Goal: Task Accomplishment & Management: Use online tool/utility

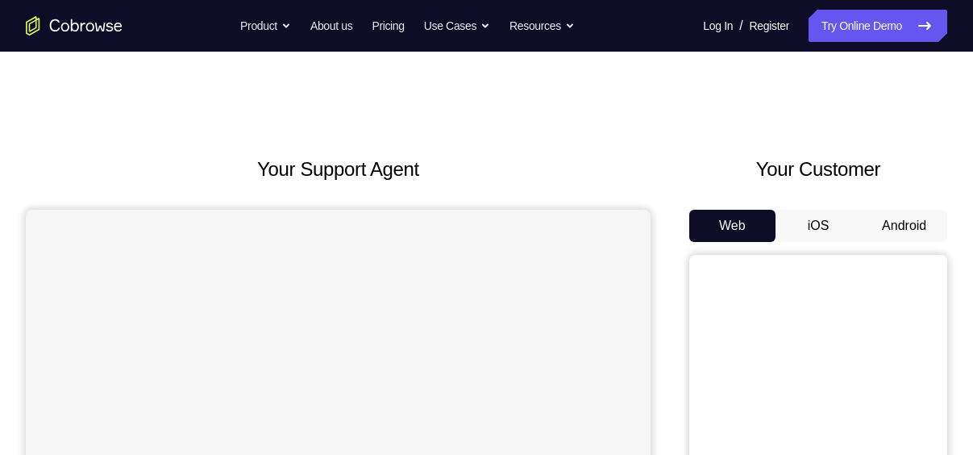
click at [900, 224] on button "Android" at bounding box center [904, 226] width 86 height 32
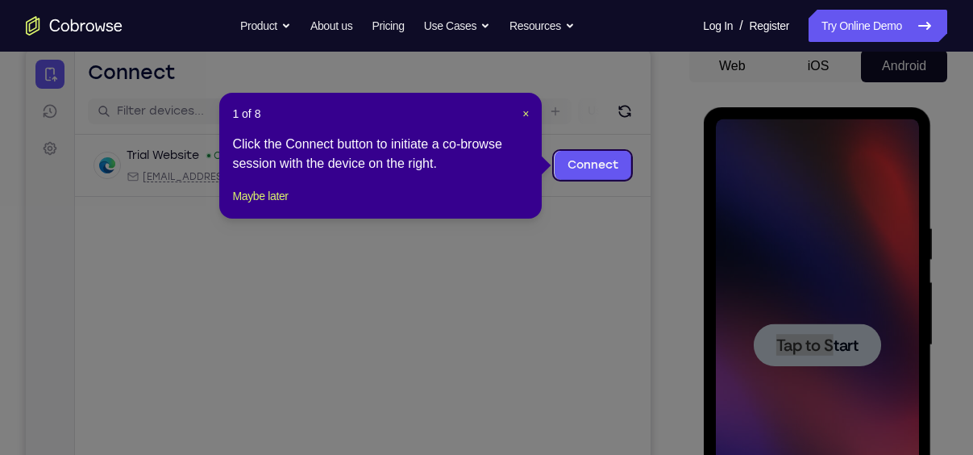
click at [827, 339] on div "Tap to Start" at bounding box center [816, 344] width 203 height 451
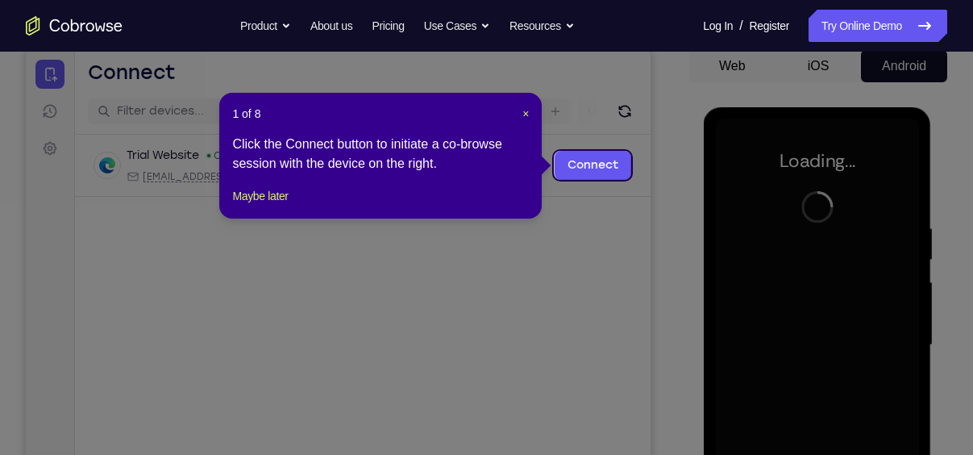
click at [827, 339] on icon at bounding box center [492, 227] width 985 height 455
click at [524, 116] on span "×" at bounding box center [525, 113] width 6 height 13
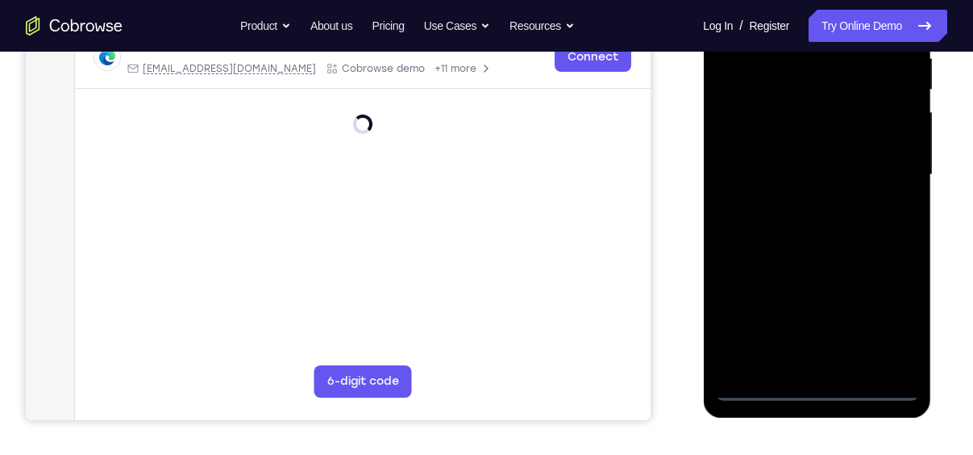
scroll to position [330, 0]
click at [815, 385] on div at bounding box center [816, 173] width 203 height 451
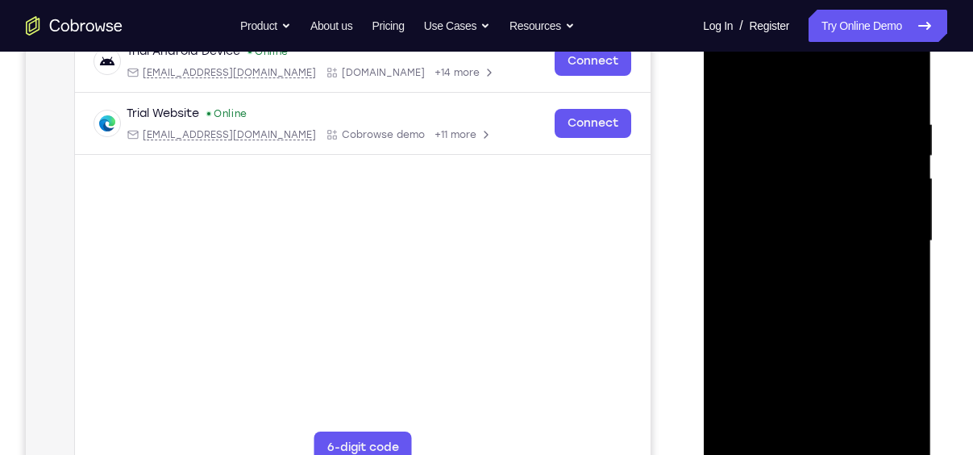
scroll to position [265, 0]
click at [890, 380] on div at bounding box center [816, 239] width 203 height 451
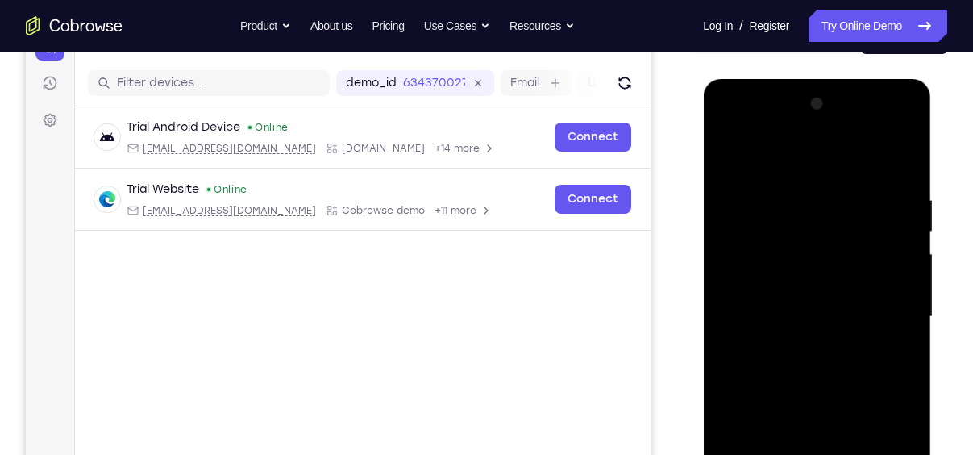
scroll to position [206, 0]
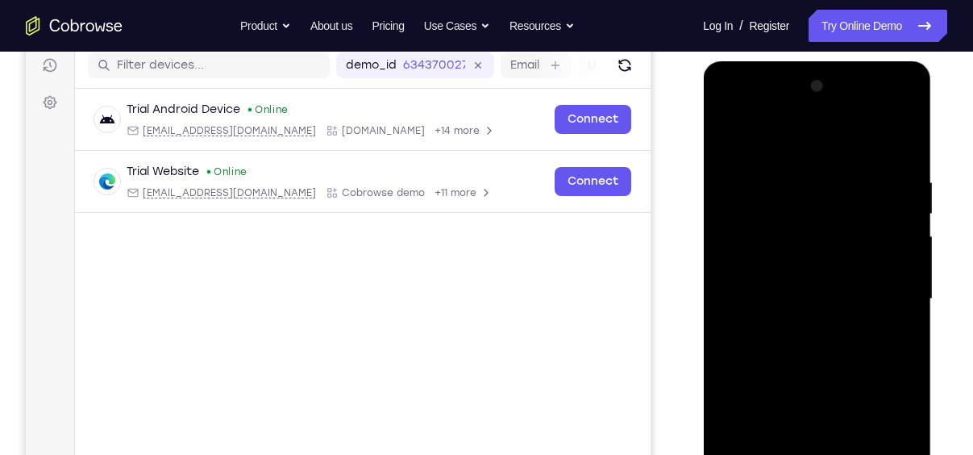
click at [766, 132] on div at bounding box center [816, 298] width 203 height 451
click at [881, 288] on div at bounding box center [816, 298] width 203 height 451
click at [793, 329] on div at bounding box center [816, 298] width 203 height 451
click at [786, 280] on div at bounding box center [816, 298] width 203 height 451
click at [756, 267] on div at bounding box center [816, 298] width 203 height 451
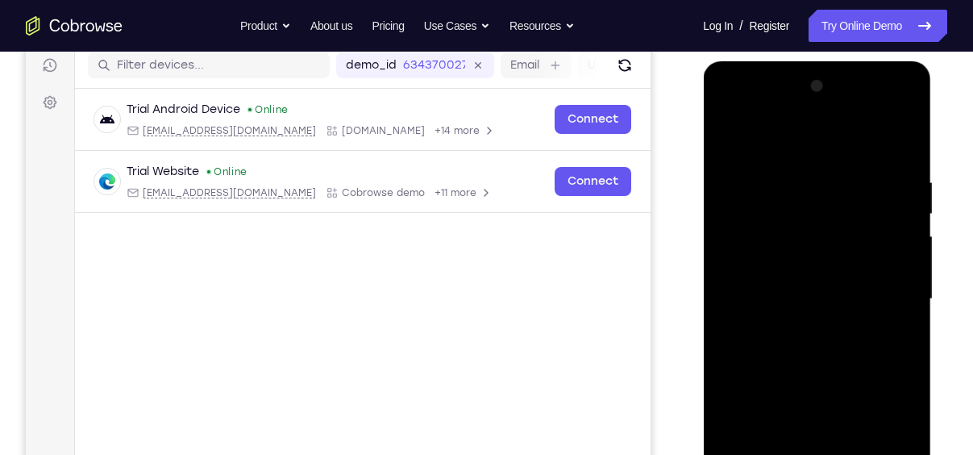
click at [756, 267] on div at bounding box center [816, 298] width 203 height 451
click at [821, 295] on div at bounding box center [816, 298] width 203 height 451
click at [815, 352] on div at bounding box center [816, 298] width 203 height 451
click at [799, 176] on div at bounding box center [816, 298] width 203 height 451
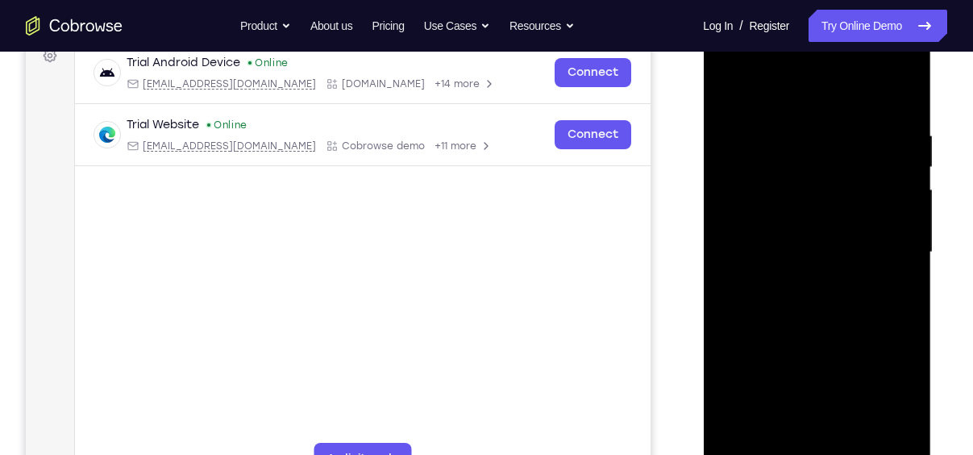
scroll to position [253, 0]
click at [824, 164] on div at bounding box center [816, 251] width 203 height 451
drag, startPoint x: 779, startPoint y: 189, endPoint x: 897, endPoint y: 206, distance: 119.0
click at [897, 206] on div at bounding box center [816, 251] width 203 height 451
click at [903, 182] on div at bounding box center [816, 251] width 203 height 451
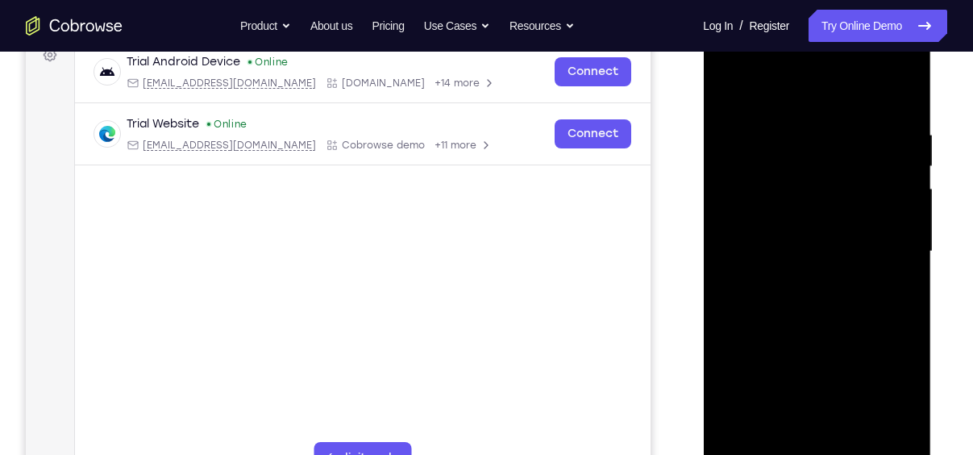
click at [726, 181] on div at bounding box center [816, 251] width 203 height 451
click at [880, 433] on div at bounding box center [816, 251] width 203 height 451
click at [881, 434] on div at bounding box center [816, 251] width 203 height 451
click at [879, 434] on div at bounding box center [816, 251] width 203 height 451
click at [878, 436] on div at bounding box center [816, 251] width 203 height 451
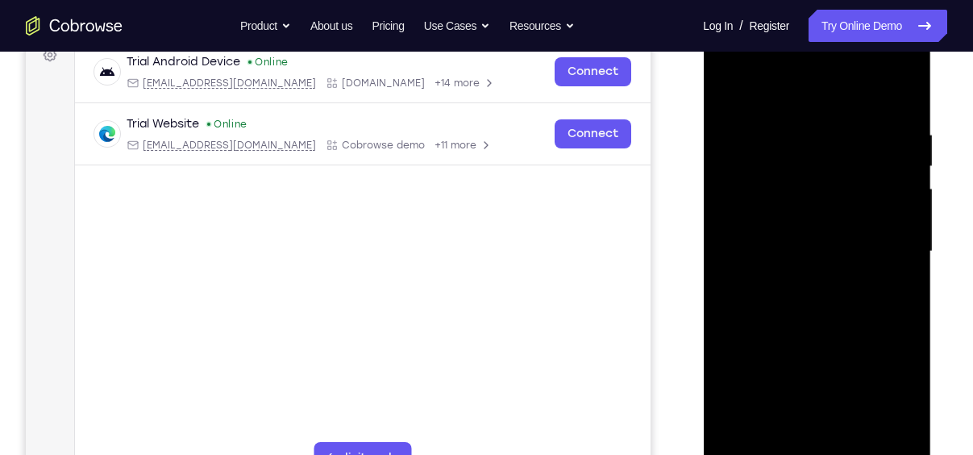
click at [879, 430] on div at bounding box center [816, 251] width 203 height 451
click at [879, 437] on div at bounding box center [816, 251] width 203 height 451
click at [773, 434] on div at bounding box center [816, 251] width 203 height 451
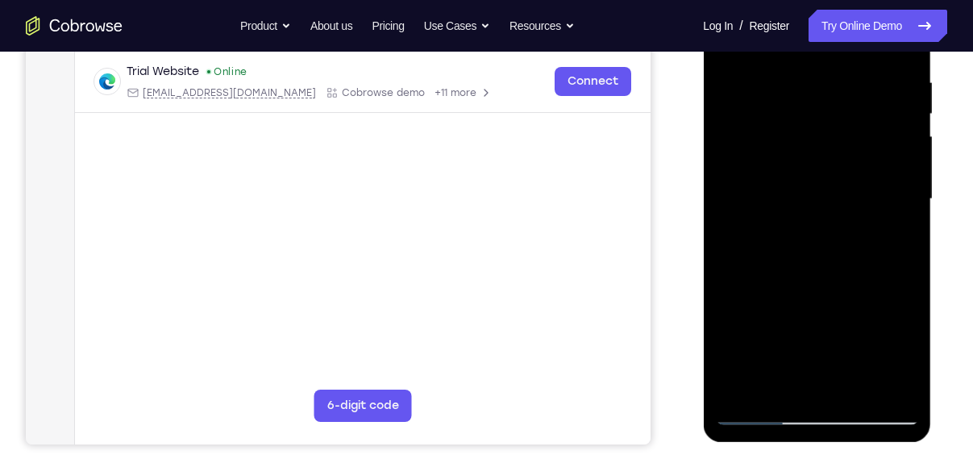
scroll to position [307, 0]
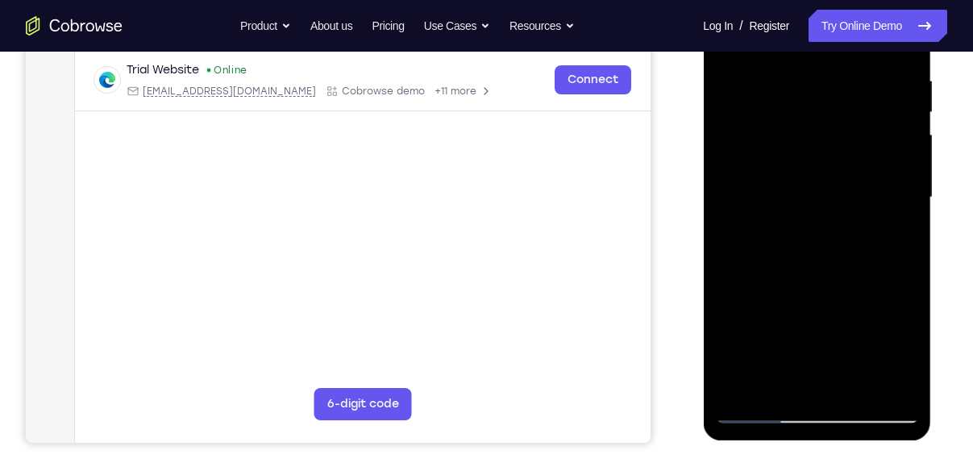
click at [762, 409] on div at bounding box center [816, 197] width 203 height 451
click at [889, 380] on div at bounding box center [816, 197] width 203 height 451
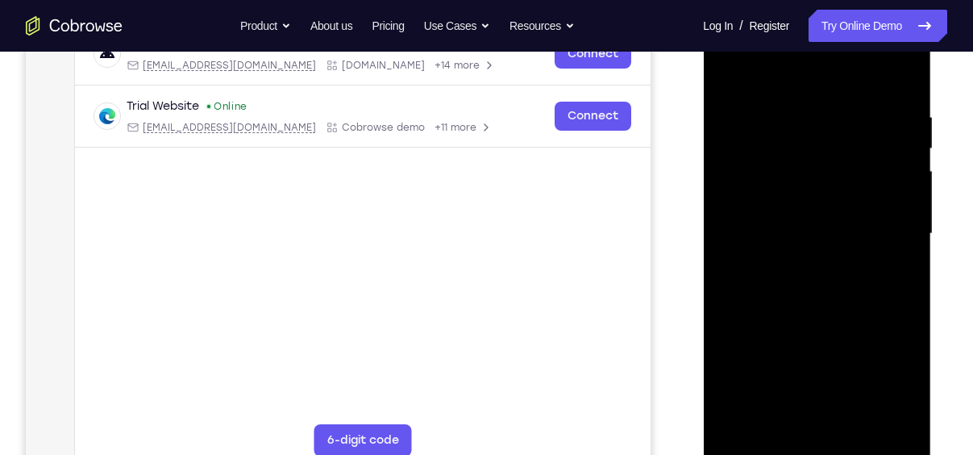
scroll to position [264, 0]
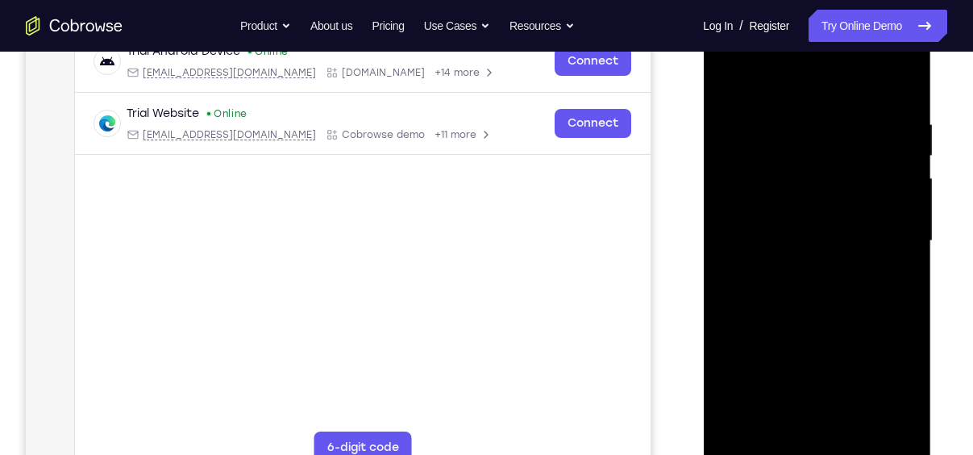
click at [896, 248] on div at bounding box center [816, 240] width 203 height 451
click at [901, 234] on div at bounding box center [816, 240] width 203 height 451
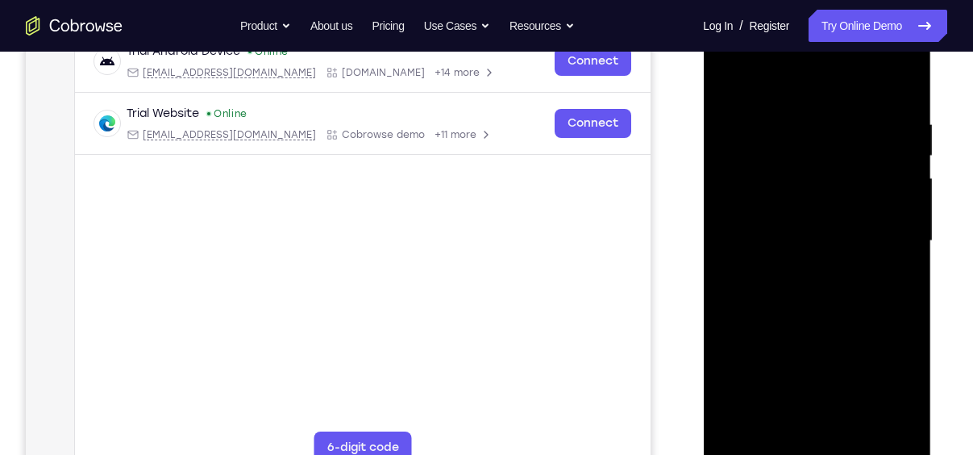
click at [901, 234] on div at bounding box center [816, 240] width 203 height 451
click at [899, 86] on div at bounding box center [816, 240] width 203 height 451
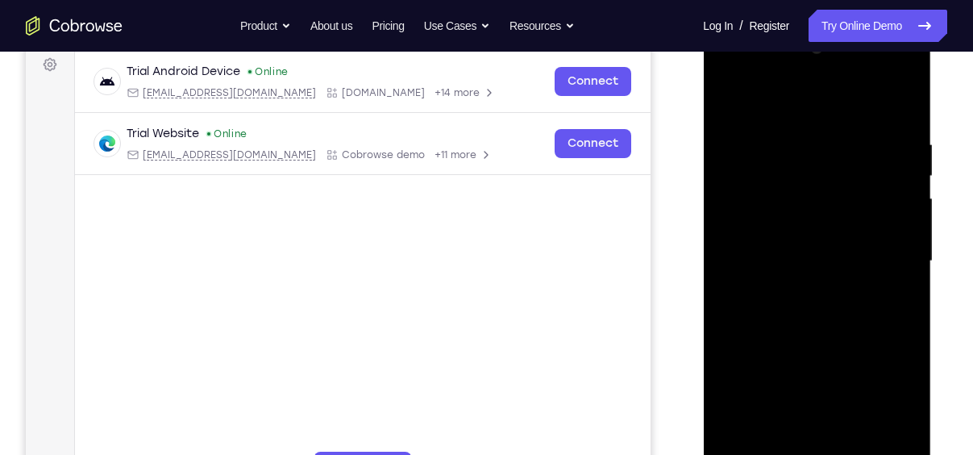
scroll to position [243, 0]
click at [832, 334] on div at bounding box center [816, 261] width 203 height 451
click at [907, 95] on div at bounding box center [816, 261] width 203 height 451
click at [820, 196] on div at bounding box center [816, 261] width 203 height 451
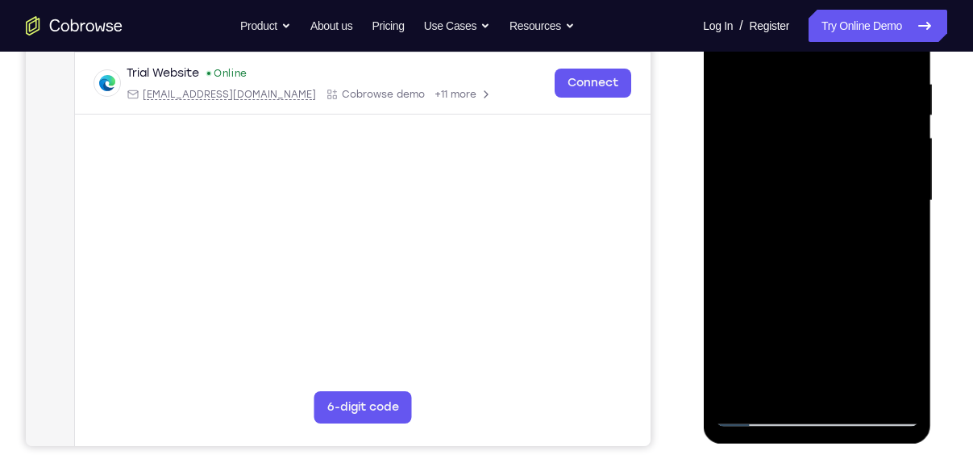
scroll to position [305, 0]
click at [757, 414] on div at bounding box center [816, 199] width 203 height 451
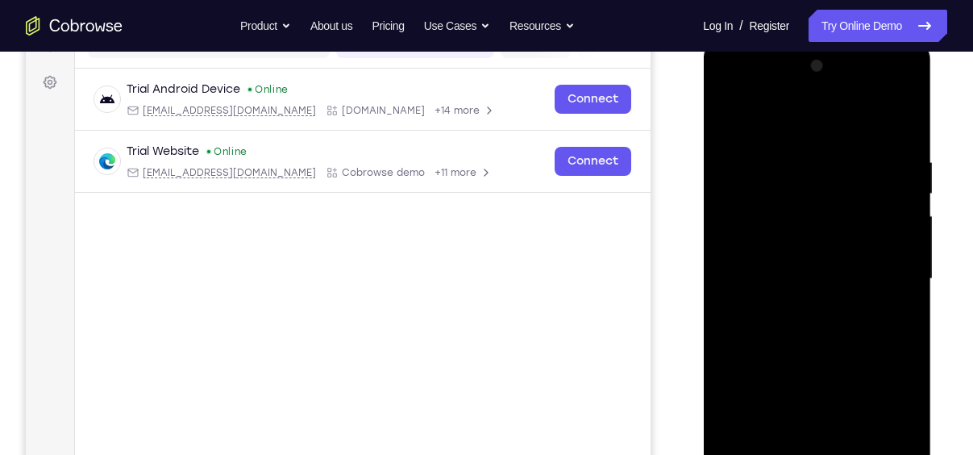
scroll to position [224, 0]
drag, startPoint x: 803, startPoint y: 332, endPoint x: 803, endPoint y: 385, distance: 53.2
click at [803, 385] on div at bounding box center [816, 280] width 203 height 451
click at [796, 142] on div at bounding box center [816, 280] width 203 height 451
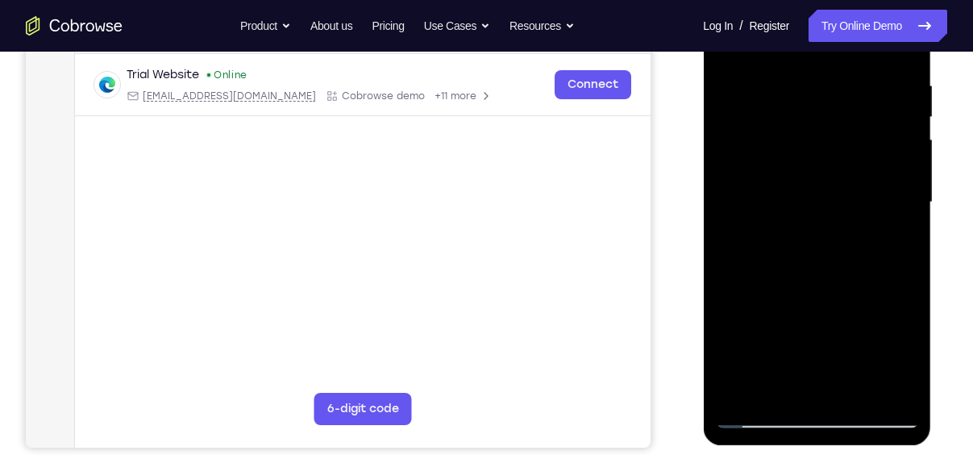
scroll to position [301, 0]
click at [906, 276] on div at bounding box center [816, 202] width 203 height 451
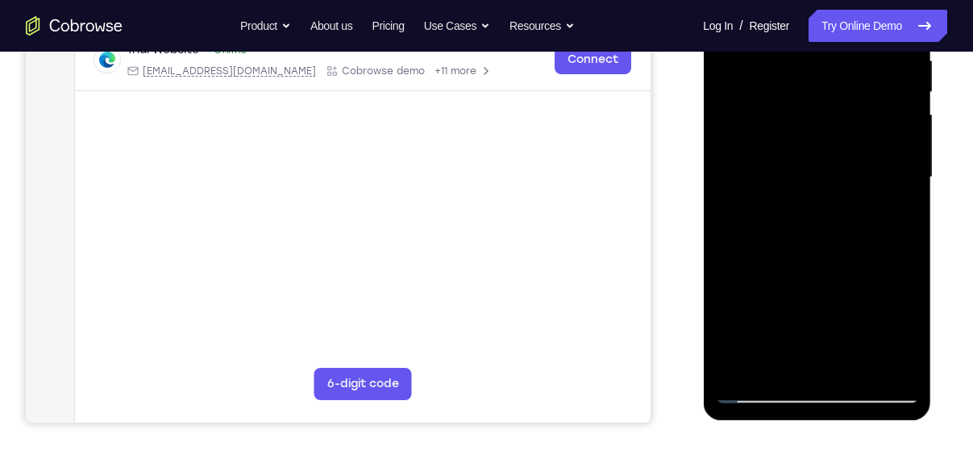
scroll to position [330, 0]
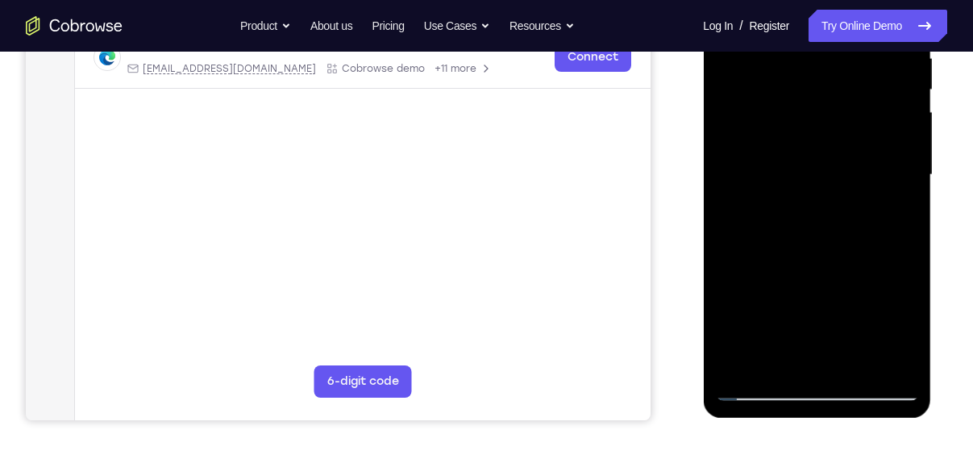
drag, startPoint x: 836, startPoint y: 291, endPoint x: 837, endPoint y: 239, distance: 51.6
click at [837, 239] on div at bounding box center [816, 174] width 203 height 451
click at [906, 197] on div at bounding box center [816, 174] width 203 height 451
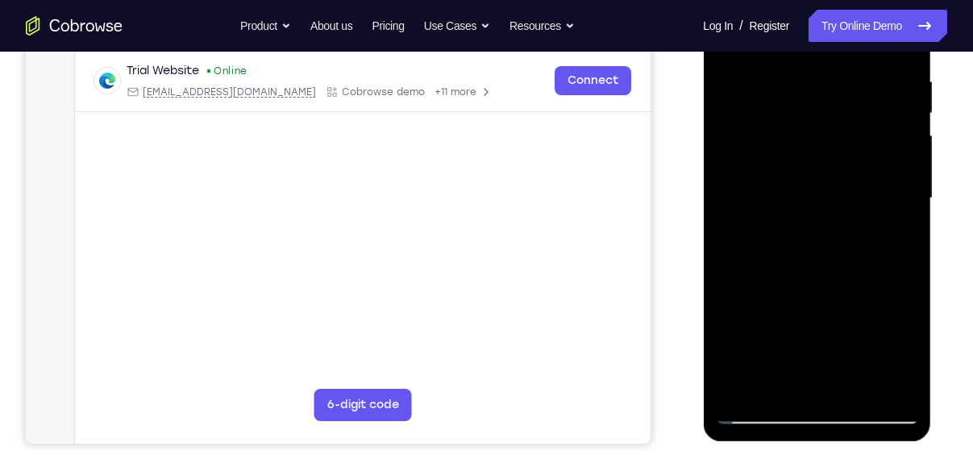
scroll to position [304, 0]
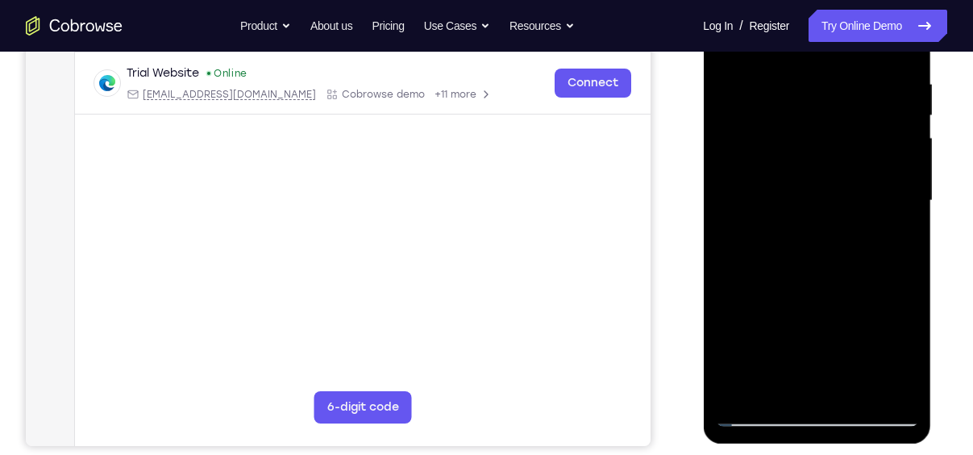
click at [904, 224] on div at bounding box center [816, 200] width 203 height 451
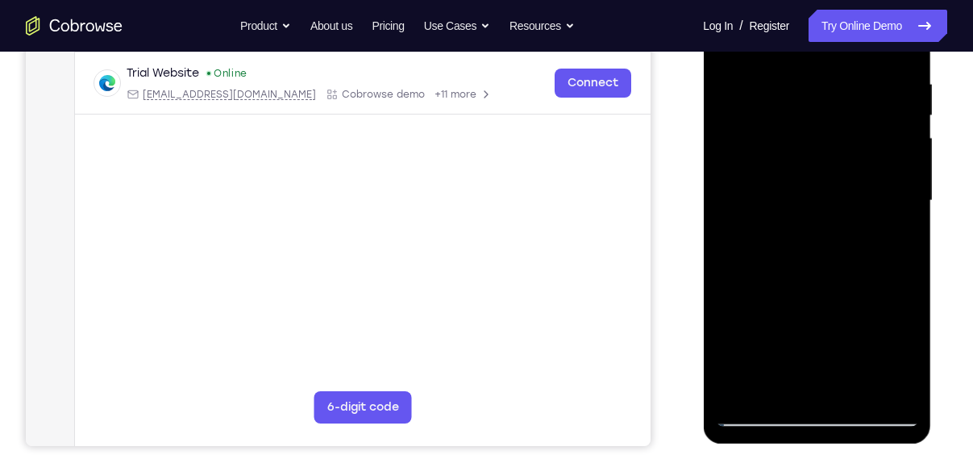
drag, startPoint x: 853, startPoint y: 246, endPoint x: 849, endPoint y: 96, distance: 149.9
click at [849, 96] on div at bounding box center [816, 200] width 203 height 451
drag, startPoint x: 832, startPoint y: 318, endPoint x: 817, endPoint y: 94, distance: 224.6
click at [817, 94] on div at bounding box center [816, 200] width 203 height 451
drag, startPoint x: 828, startPoint y: 214, endPoint x: 828, endPoint y: 51, distance: 163.6
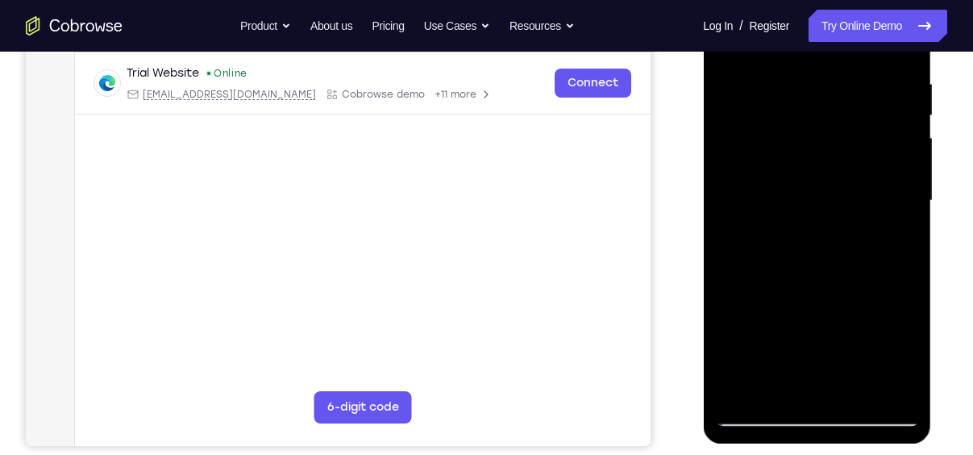
click at [828, 51] on div at bounding box center [816, 200] width 203 height 451
drag, startPoint x: 845, startPoint y: 297, endPoint x: 829, endPoint y: 149, distance: 148.3
click at [829, 149] on div at bounding box center [816, 200] width 203 height 451
click at [905, 191] on div at bounding box center [816, 200] width 203 height 451
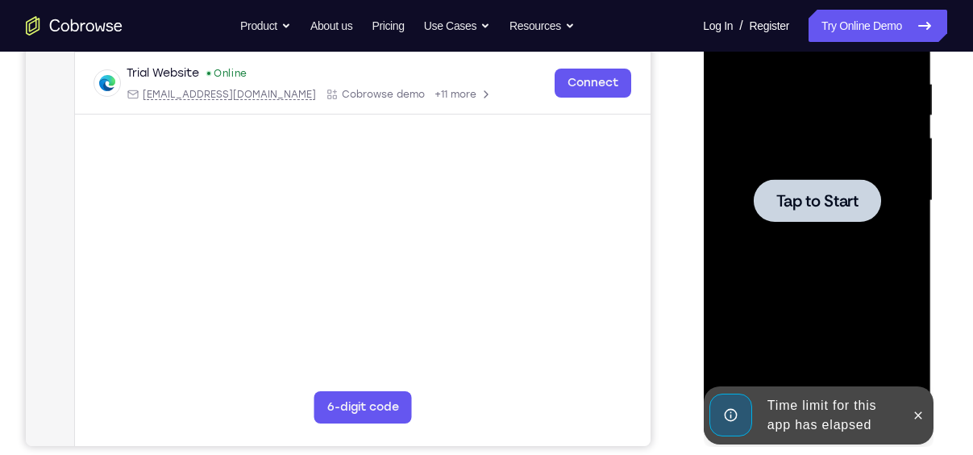
click at [822, 195] on span "Tap to Start" at bounding box center [816, 201] width 82 height 16
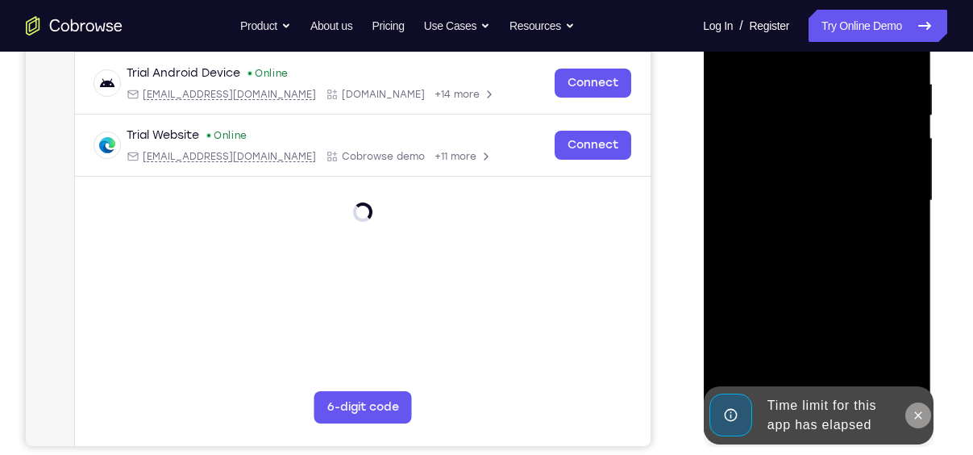
click at [919, 415] on icon at bounding box center [917, 415] width 13 height 13
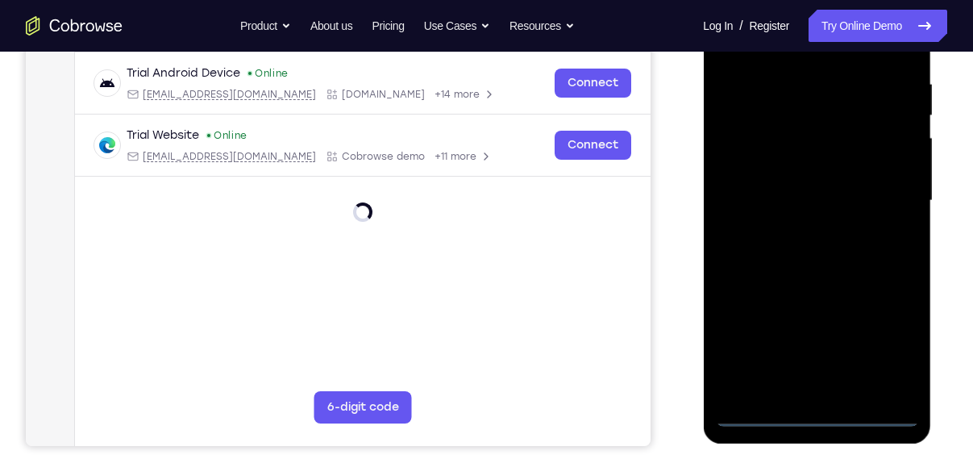
click at [815, 411] on div at bounding box center [816, 200] width 203 height 451
click at [889, 346] on div at bounding box center [816, 200] width 203 height 451
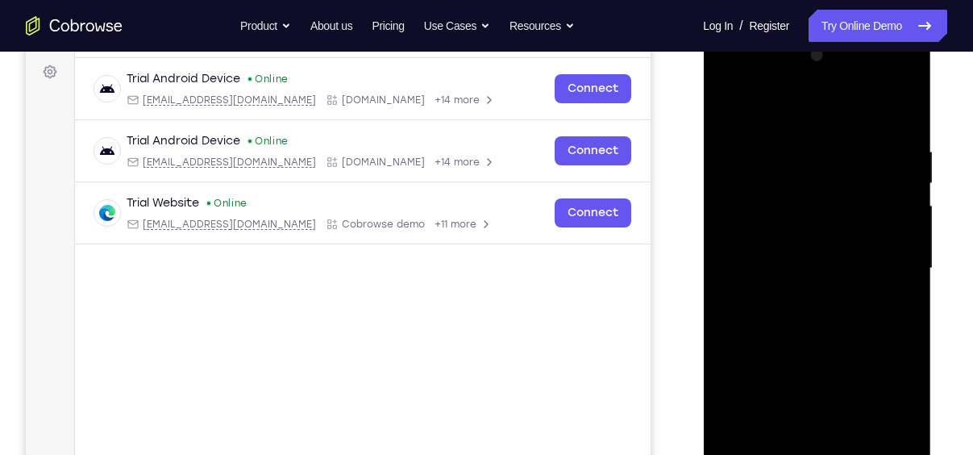
scroll to position [235, 0]
click at [771, 107] on div at bounding box center [816, 269] width 203 height 451
click at [878, 260] on div at bounding box center [816, 269] width 203 height 451
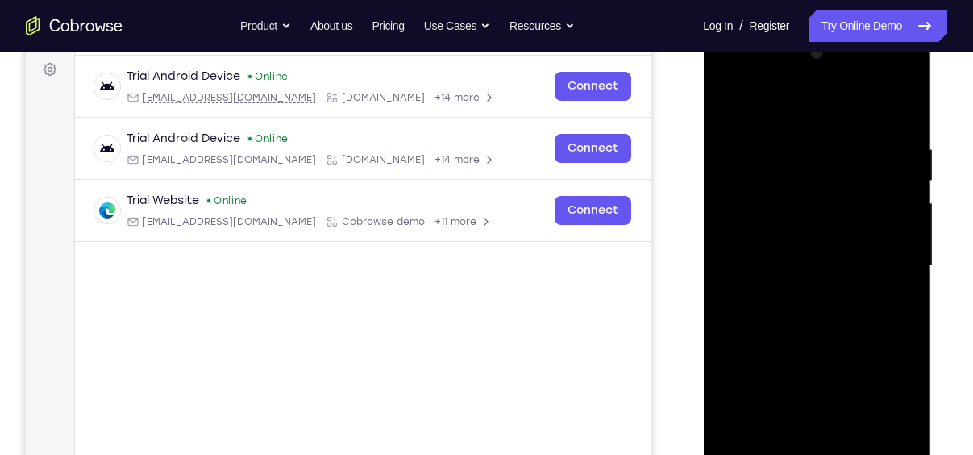
click at [799, 293] on div at bounding box center [816, 265] width 203 height 451
click at [783, 249] on div at bounding box center [816, 265] width 203 height 451
click at [762, 226] on div at bounding box center [816, 265] width 203 height 451
click at [831, 268] on div at bounding box center [816, 265] width 203 height 451
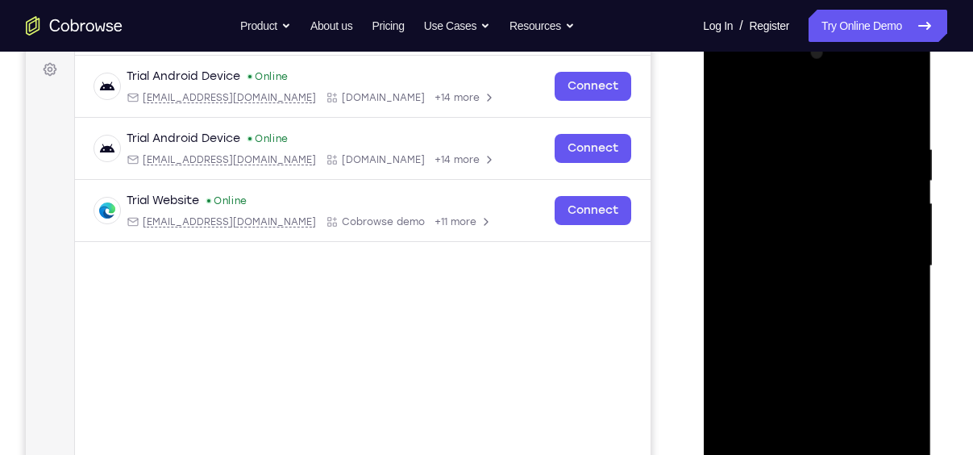
drag, startPoint x: 821, startPoint y: 326, endPoint x: 817, endPoint y: 264, distance: 61.4
click at [817, 264] on div at bounding box center [816, 265] width 203 height 451
click at [818, 308] on div at bounding box center [816, 265] width 203 height 451
click at [791, 136] on div at bounding box center [816, 265] width 203 height 451
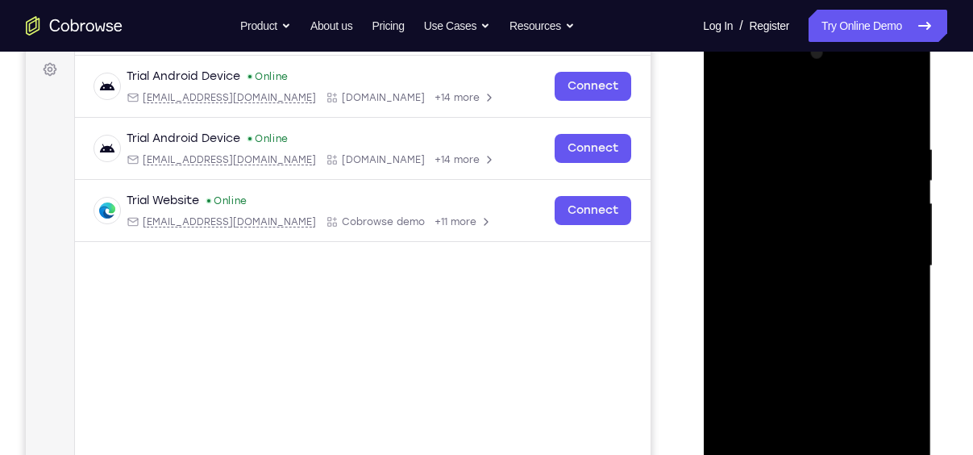
click at [885, 107] on div at bounding box center [816, 265] width 203 height 451
click at [903, 126] on div at bounding box center [816, 265] width 203 height 451
click at [793, 139] on div at bounding box center [816, 265] width 203 height 451
click at [900, 113] on div at bounding box center [816, 265] width 203 height 451
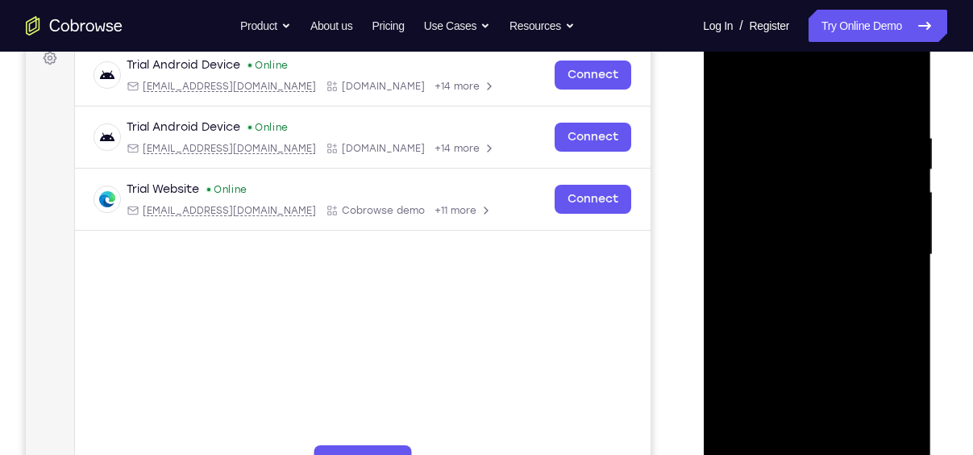
click at [887, 110] on div at bounding box center [816, 254] width 203 height 451
click at [899, 100] on div at bounding box center [816, 254] width 203 height 451
click at [853, 441] on div at bounding box center [816, 254] width 203 height 451
click at [815, 342] on div at bounding box center [816, 254] width 203 height 451
click at [739, 151] on div at bounding box center [816, 254] width 203 height 451
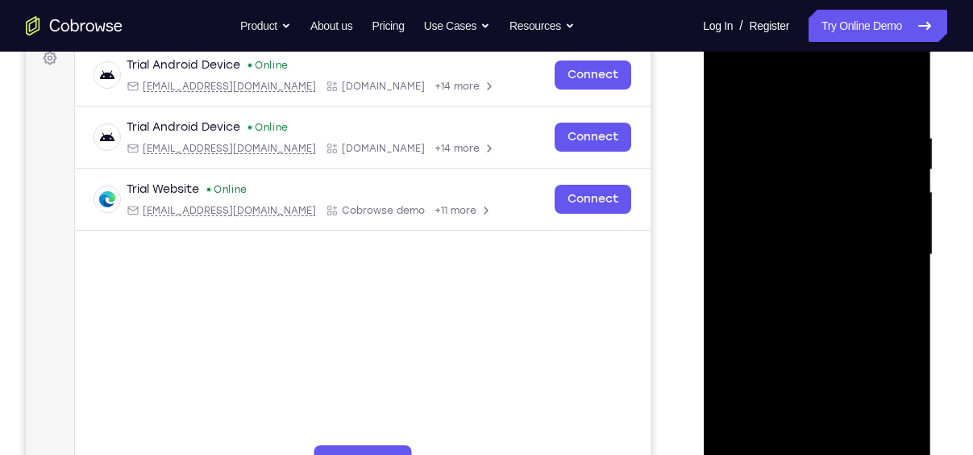
click at [816, 152] on div at bounding box center [816, 254] width 203 height 451
click at [777, 439] on div at bounding box center [816, 254] width 203 height 451
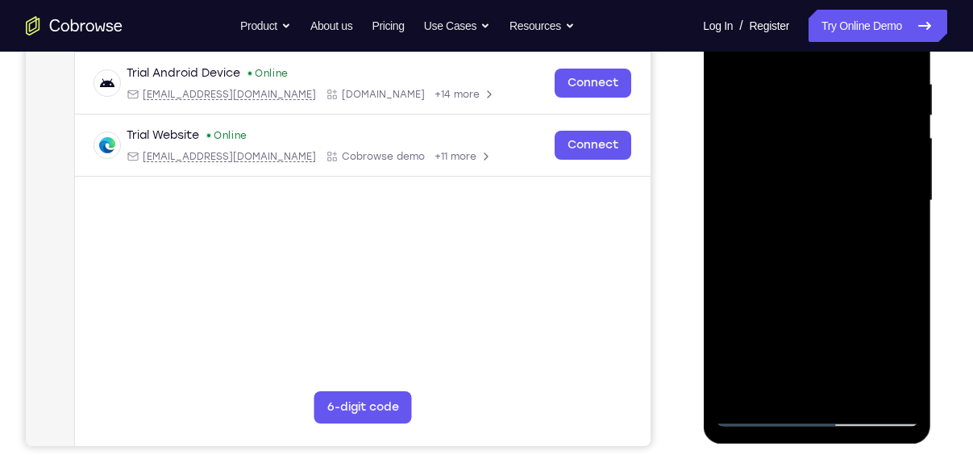
scroll to position [313, 0]
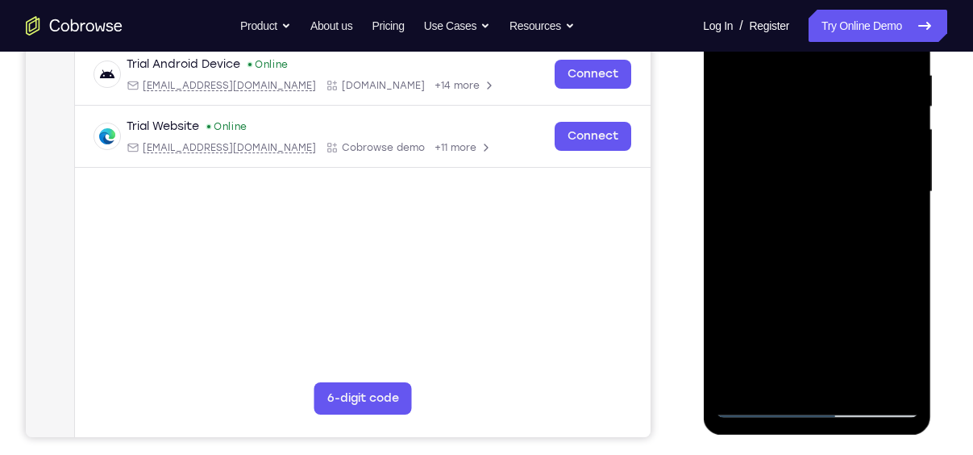
drag, startPoint x: 823, startPoint y: 338, endPoint x: 828, endPoint y: 226, distance: 111.4
click at [828, 226] on div at bounding box center [816, 191] width 203 height 451
click at [867, 245] on div at bounding box center [816, 191] width 203 height 451
click at [884, 247] on div at bounding box center [816, 191] width 203 height 451
click at [903, 250] on div at bounding box center [816, 191] width 203 height 451
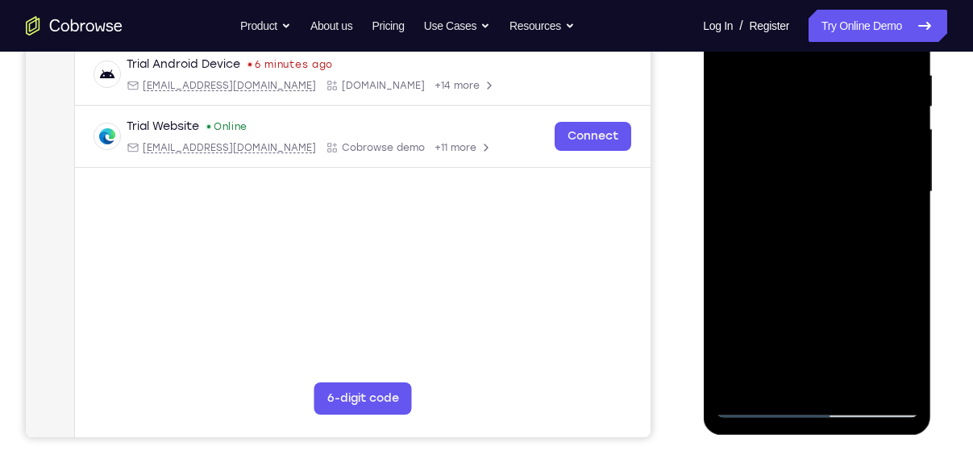
drag, startPoint x: 820, startPoint y: 324, endPoint x: 862, endPoint y: 69, distance: 259.0
click at [862, 69] on div at bounding box center [816, 191] width 203 height 451
drag, startPoint x: 807, startPoint y: 306, endPoint x: 809, endPoint y: 439, distance: 133.0
click at [809, 438] on html "Online web based iOS Simulators and Android Emulators. Run iPhone, iPad, Mobile…" at bounding box center [818, 196] width 230 height 484
drag, startPoint x: 833, startPoint y: 294, endPoint x: 833, endPoint y: 400, distance: 105.6
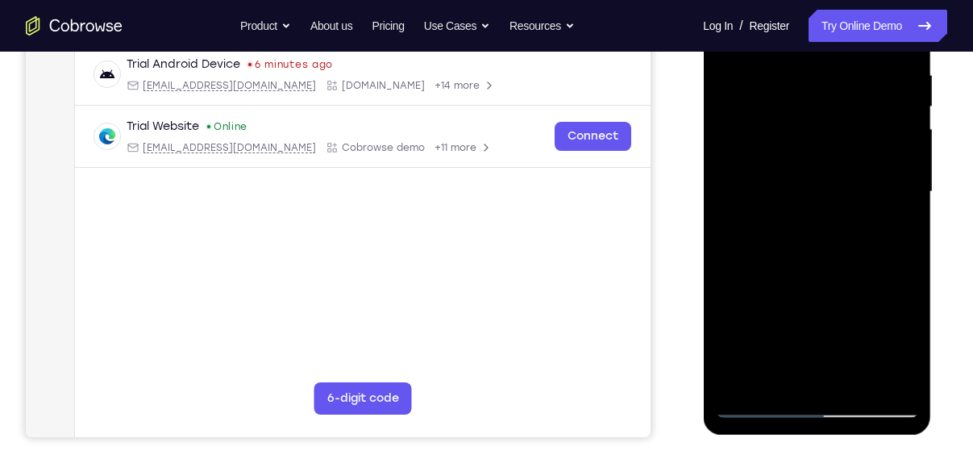
click at [833, 400] on div at bounding box center [816, 191] width 203 height 451
drag, startPoint x: 817, startPoint y: 274, endPoint x: 822, endPoint y: 400, distance: 125.8
click at [822, 400] on div at bounding box center [816, 191] width 203 height 451
drag, startPoint x: 828, startPoint y: 292, endPoint x: 803, endPoint y: 437, distance: 147.1
click at [803, 437] on div at bounding box center [818, 196] width 230 height 484
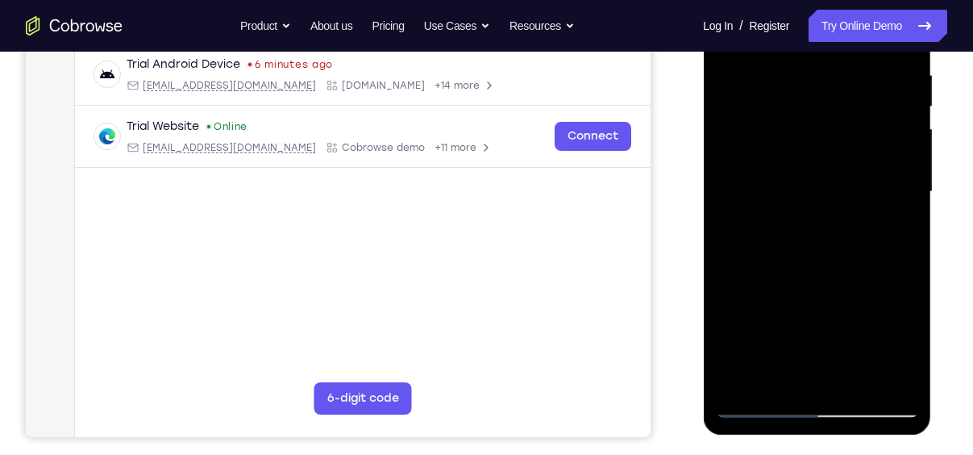
drag, startPoint x: 825, startPoint y: 293, endPoint x: 818, endPoint y: 367, distance: 75.3
click at [818, 367] on div at bounding box center [816, 191] width 203 height 451
drag, startPoint x: 821, startPoint y: 285, endPoint x: 834, endPoint y: 397, distance: 112.8
click at [834, 397] on div at bounding box center [816, 191] width 203 height 451
drag, startPoint x: 807, startPoint y: 289, endPoint x: 824, endPoint y: 395, distance: 107.8
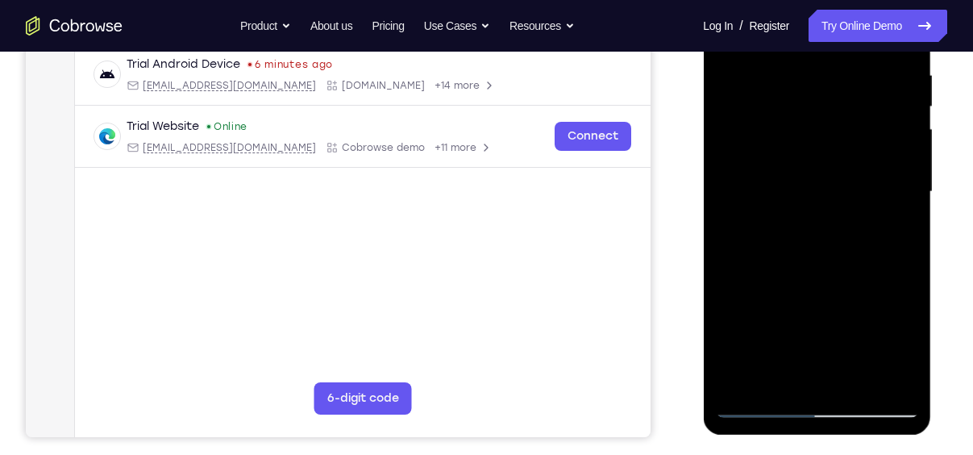
click at [824, 395] on div at bounding box center [816, 191] width 203 height 451
click at [870, 247] on div at bounding box center [816, 191] width 203 height 451
click at [869, 251] on div at bounding box center [816, 191] width 203 height 451
click at [874, 250] on div at bounding box center [816, 191] width 203 height 451
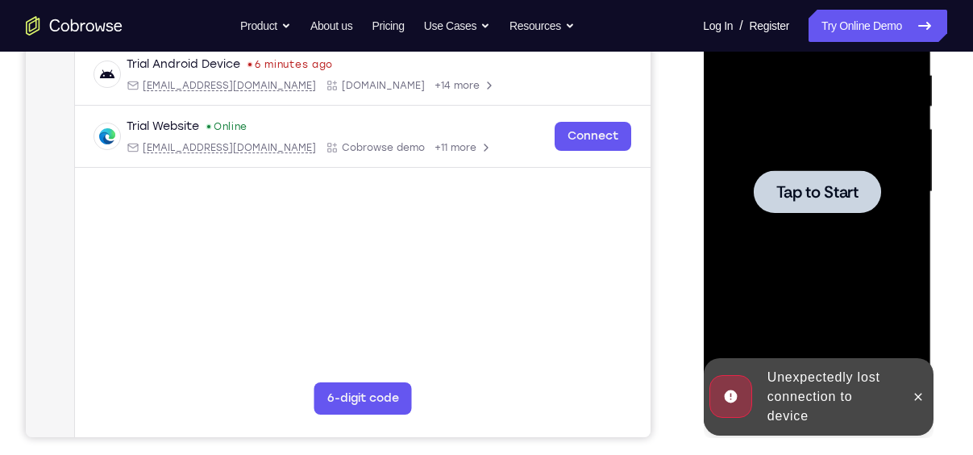
click at [849, 196] on span "Tap to Start" at bounding box center [816, 192] width 82 height 16
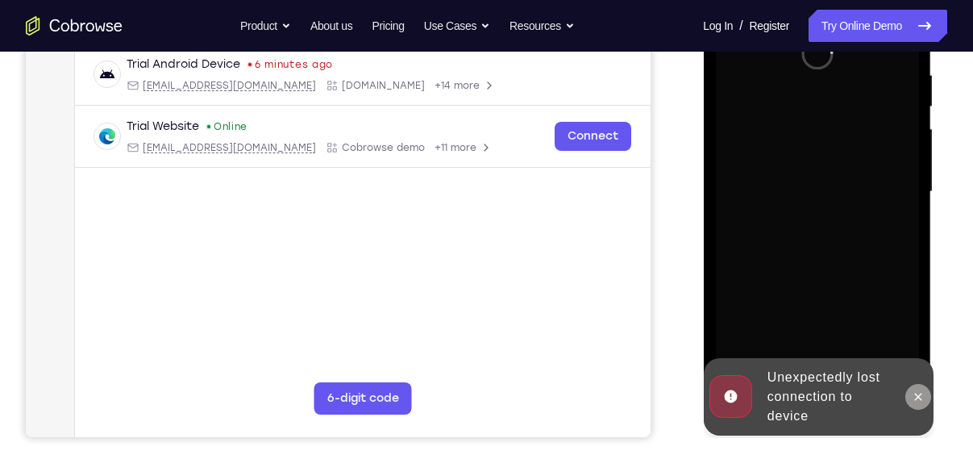
click at [922, 392] on icon at bounding box center [917, 396] width 13 height 13
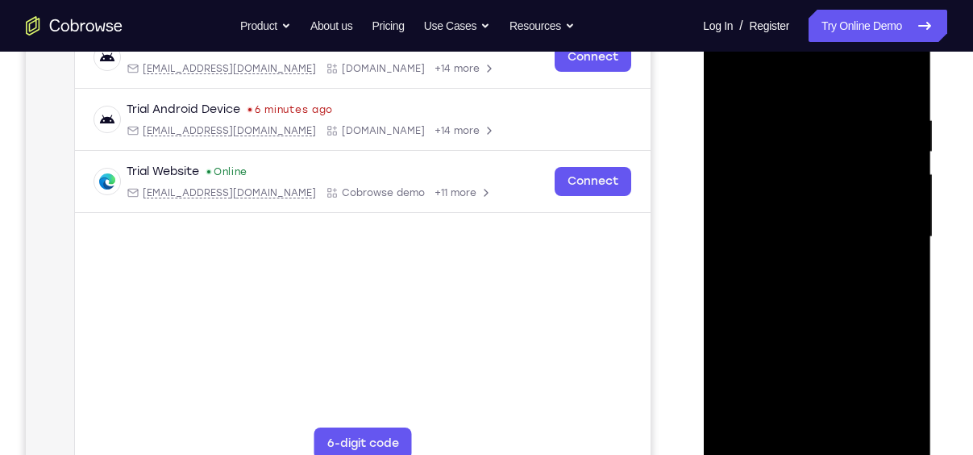
scroll to position [274, 0]
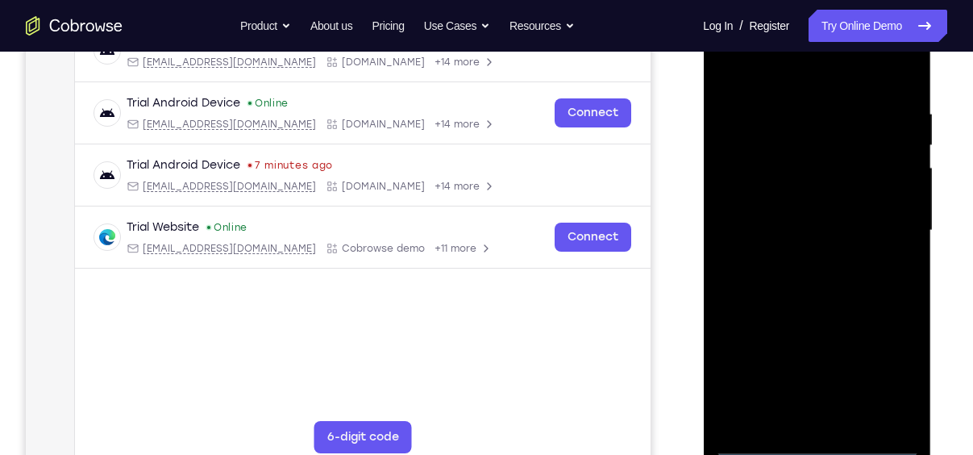
click at [816, 439] on div at bounding box center [816, 230] width 203 height 451
click at [897, 371] on div at bounding box center [816, 230] width 203 height 451
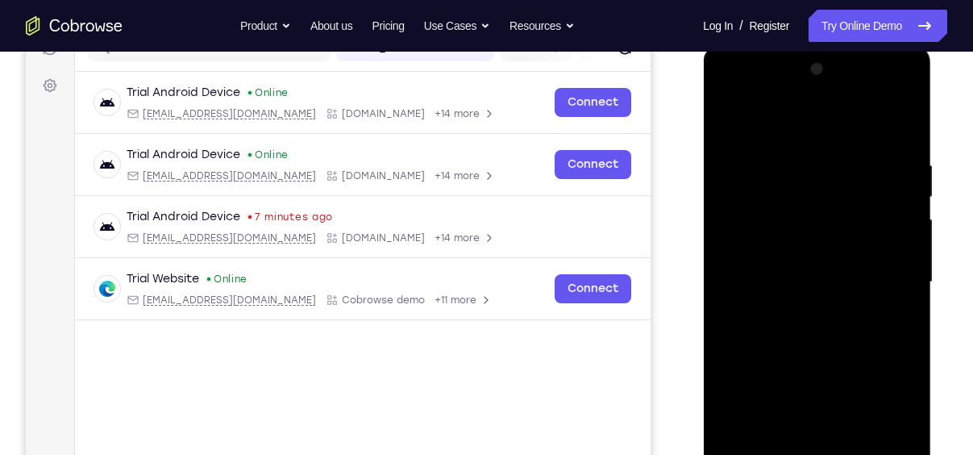
scroll to position [234, 0]
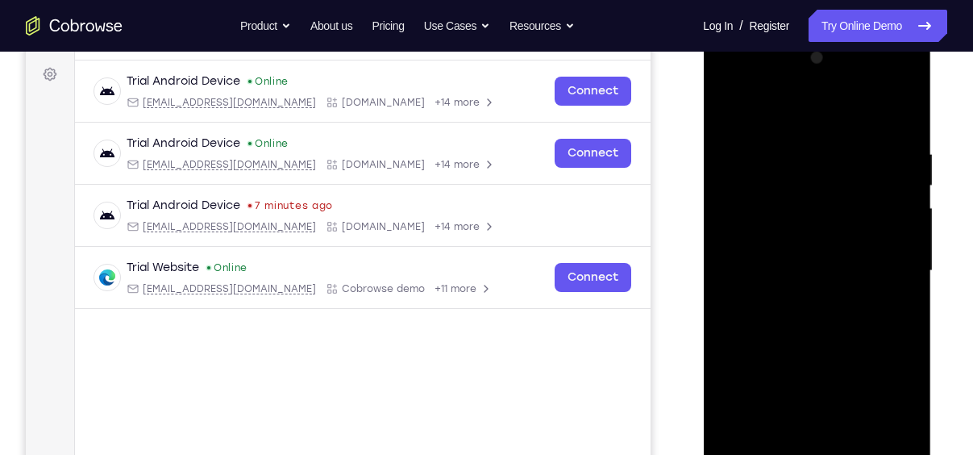
click at [760, 108] on div at bounding box center [816, 270] width 203 height 451
click at [884, 268] on div at bounding box center [816, 270] width 203 height 451
click at [805, 301] on div at bounding box center [816, 270] width 203 height 451
click at [794, 256] on div at bounding box center [816, 270] width 203 height 451
click at [743, 241] on div at bounding box center [816, 270] width 203 height 451
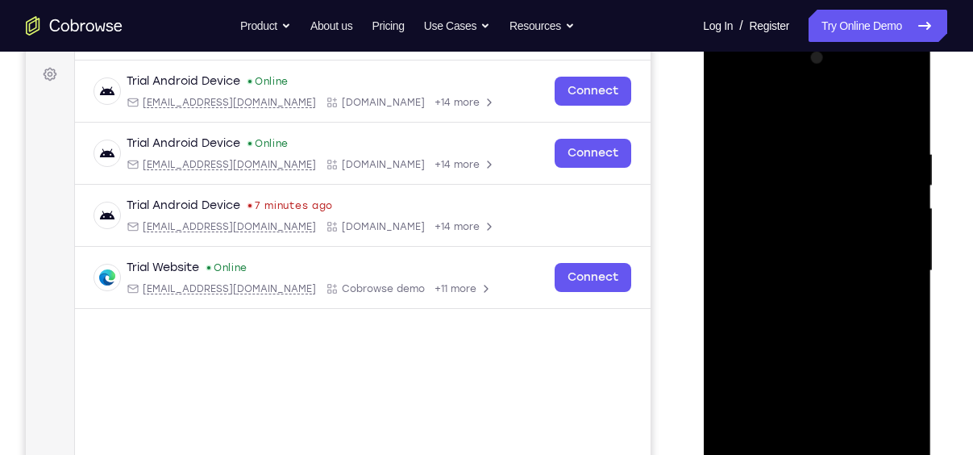
click at [743, 241] on div at bounding box center [816, 270] width 203 height 451
click at [815, 272] on div at bounding box center [816, 270] width 203 height 451
click at [812, 305] on div at bounding box center [816, 270] width 203 height 451
click at [814, 268] on div at bounding box center [816, 270] width 203 height 451
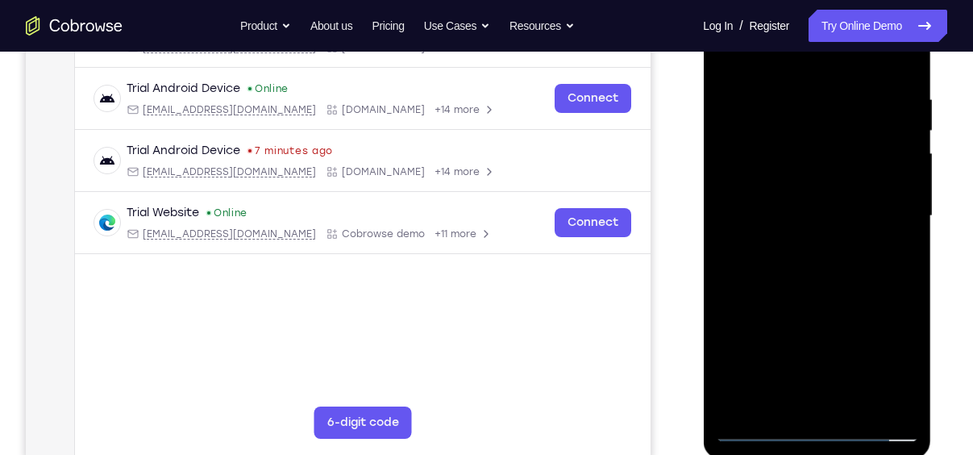
scroll to position [289, 0]
click at [820, 286] on div at bounding box center [816, 215] width 203 height 451
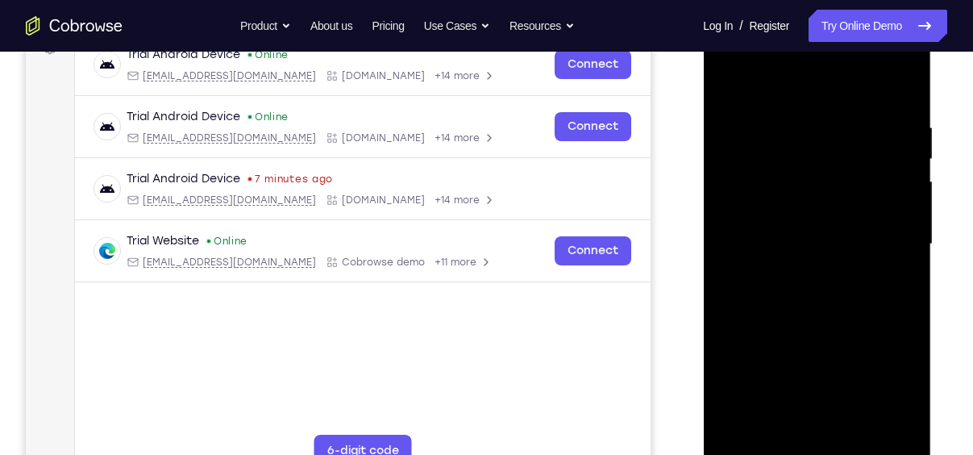
scroll to position [259, 0]
click at [850, 434] on div at bounding box center [816, 244] width 203 height 451
click at [826, 330] on div at bounding box center [816, 244] width 203 height 451
click at [823, 331] on div at bounding box center [816, 244] width 203 height 451
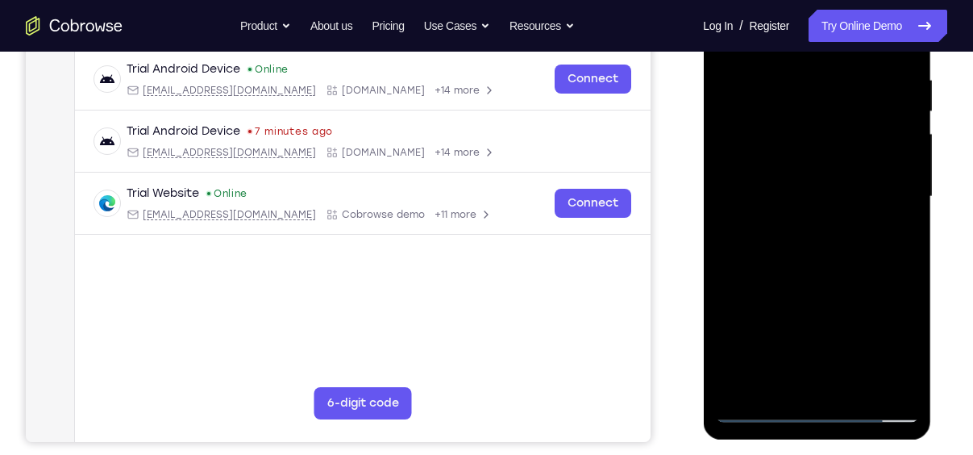
scroll to position [310, 0]
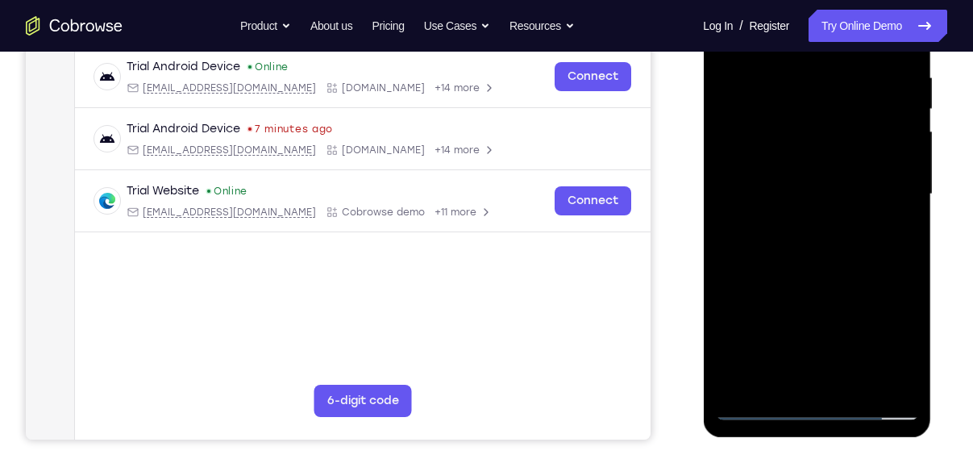
click at [758, 409] on div at bounding box center [816, 194] width 203 height 451
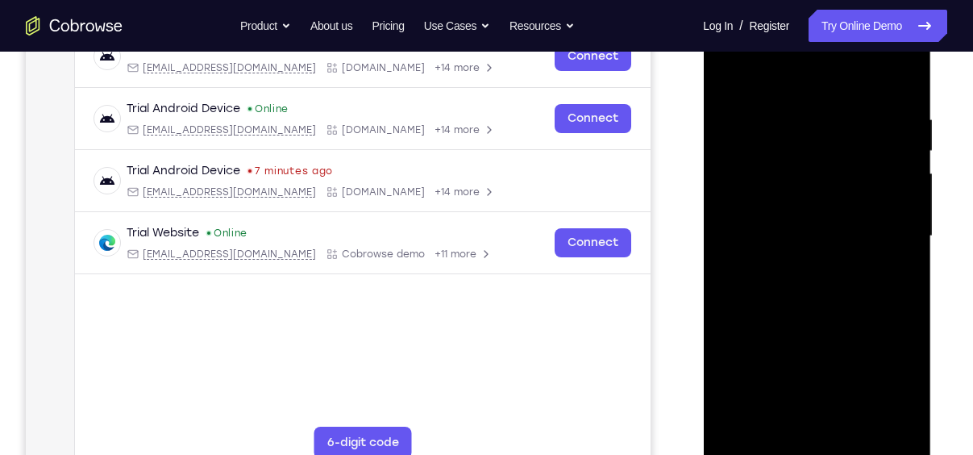
scroll to position [255, 0]
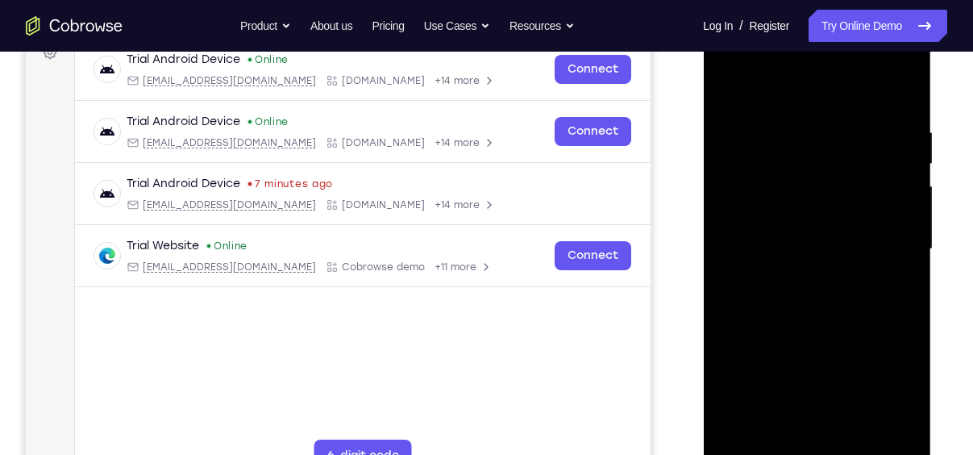
click at [739, 143] on div at bounding box center [816, 248] width 203 height 451
click at [808, 146] on div at bounding box center [816, 248] width 203 height 451
click at [771, 427] on div at bounding box center [816, 248] width 203 height 451
drag, startPoint x: 846, startPoint y: 368, endPoint x: 839, endPoint y: 298, distance: 70.5
click at [839, 298] on div at bounding box center [816, 248] width 203 height 451
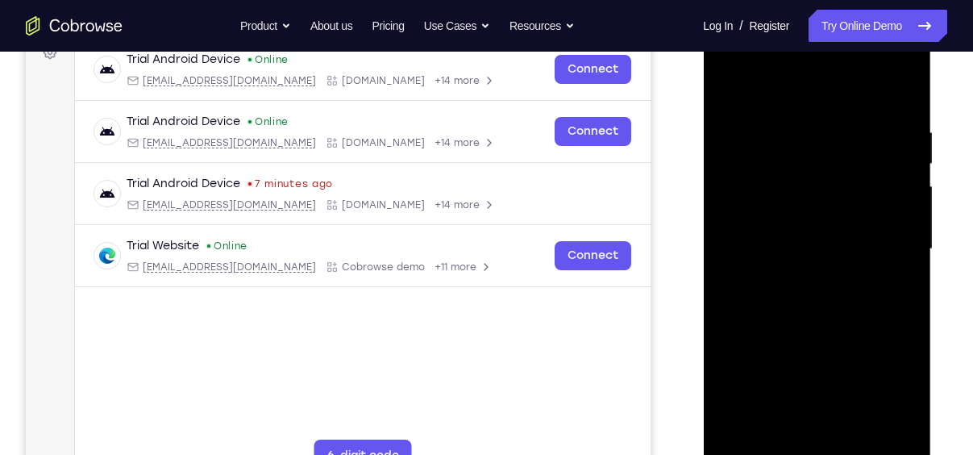
drag, startPoint x: 859, startPoint y: 305, endPoint x: 809, endPoint y: 311, distance: 50.3
click at [809, 311] on div at bounding box center [816, 248] width 203 height 451
drag, startPoint x: 894, startPoint y: 304, endPoint x: 832, endPoint y: 305, distance: 61.3
click at [832, 305] on div at bounding box center [816, 248] width 203 height 451
click at [906, 308] on div at bounding box center [816, 248] width 203 height 451
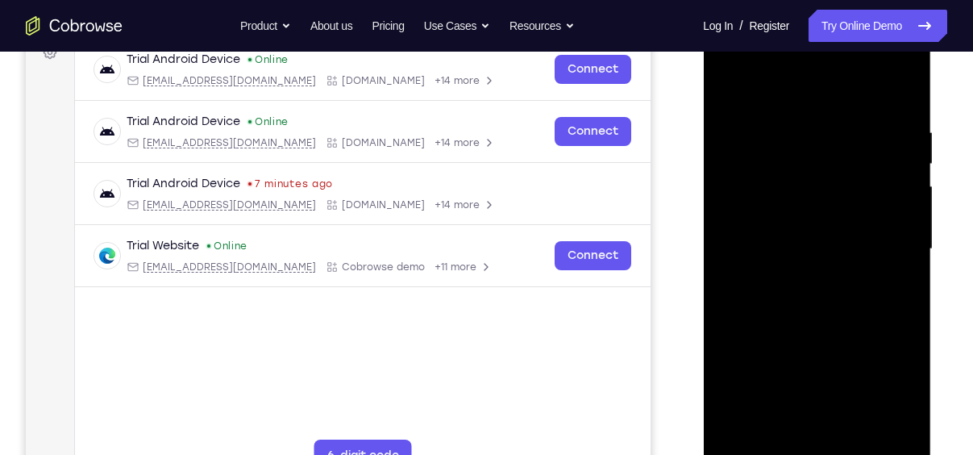
click at [891, 308] on div at bounding box center [816, 248] width 203 height 451
drag, startPoint x: 798, startPoint y: 381, endPoint x: 798, endPoint y: 259, distance: 122.5
click at [798, 259] on div at bounding box center [816, 248] width 203 height 451
drag, startPoint x: 816, startPoint y: 394, endPoint x: 812, endPoint y: 317, distance: 77.5
click at [812, 317] on div at bounding box center [816, 248] width 203 height 451
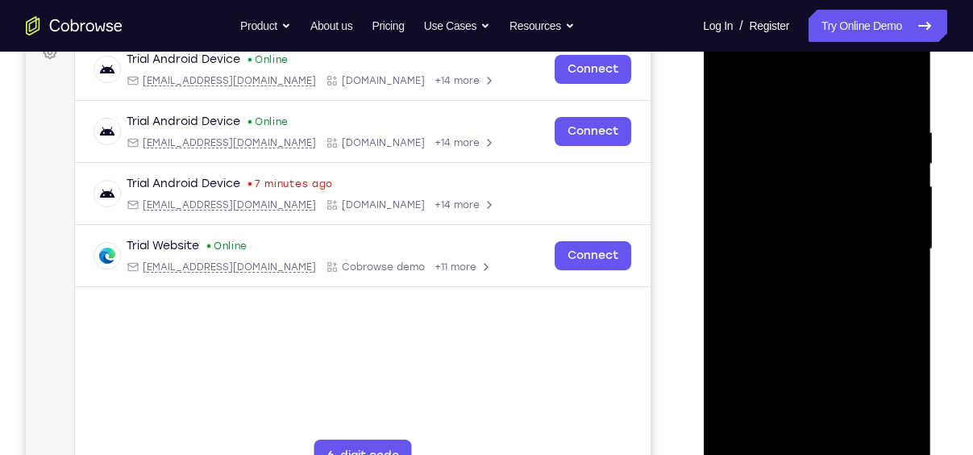
drag, startPoint x: 819, startPoint y: 364, endPoint x: 806, endPoint y: 297, distance: 68.1
click at [806, 297] on div at bounding box center [816, 248] width 203 height 451
drag, startPoint x: 830, startPoint y: 369, endPoint x: 828, endPoint y: 267, distance: 102.4
click at [828, 267] on div at bounding box center [816, 248] width 203 height 451
drag, startPoint x: 818, startPoint y: 383, endPoint x: 820, endPoint y: 283, distance: 100.0
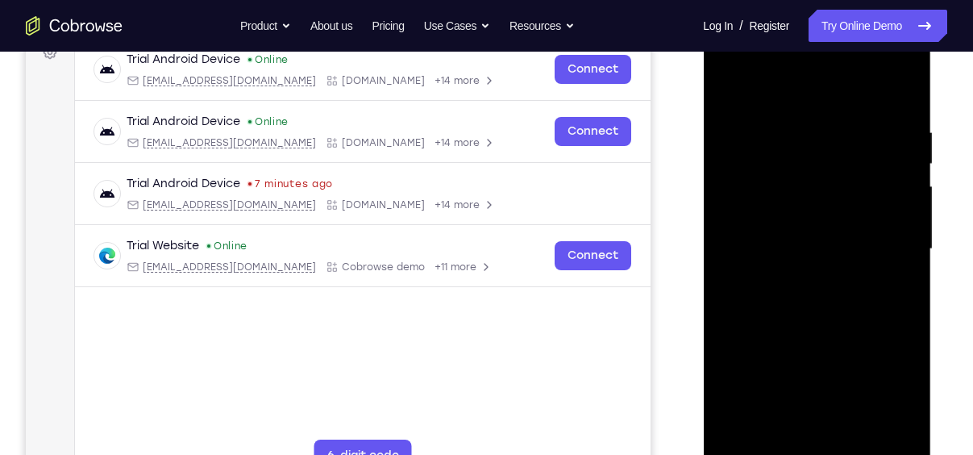
click at [820, 283] on div at bounding box center [816, 248] width 203 height 451
drag, startPoint x: 837, startPoint y: 376, endPoint x: 841, endPoint y: 287, distance: 88.7
click at [841, 287] on div at bounding box center [816, 248] width 203 height 451
drag, startPoint x: 866, startPoint y: 367, endPoint x: 847, endPoint y: 293, distance: 76.4
click at [847, 293] on div at bounding box center [816, 248] width 203 height 451
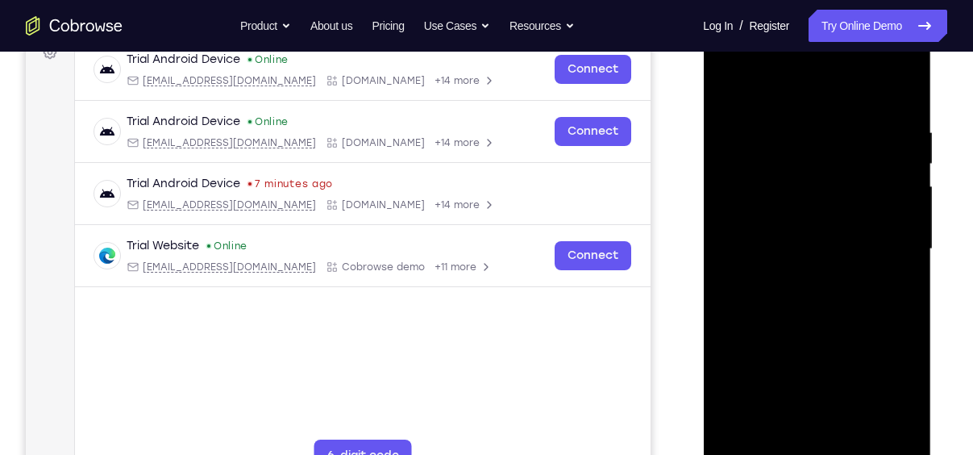
drag, startPoint x: 835, startPoint y: 370, endPoint x: 832, endPoint y: 185, distance: 184.6
click at [832, 185] on div at bounding box center [816, 248] width 203 height 451
drag, startPoint x: 815, startPoint y: 390, endPoint x: 918, endPoint y: 496, distance: 147.6
click at [918, 454] on html "Online web based iOS Simulators and Android Emulators. Run iPhone, iPad, Mobile…" at bounding box center [818, 253] width 230 height 484
click at [882, 355] on div at bounding box center [816, 248] width 203 height 451
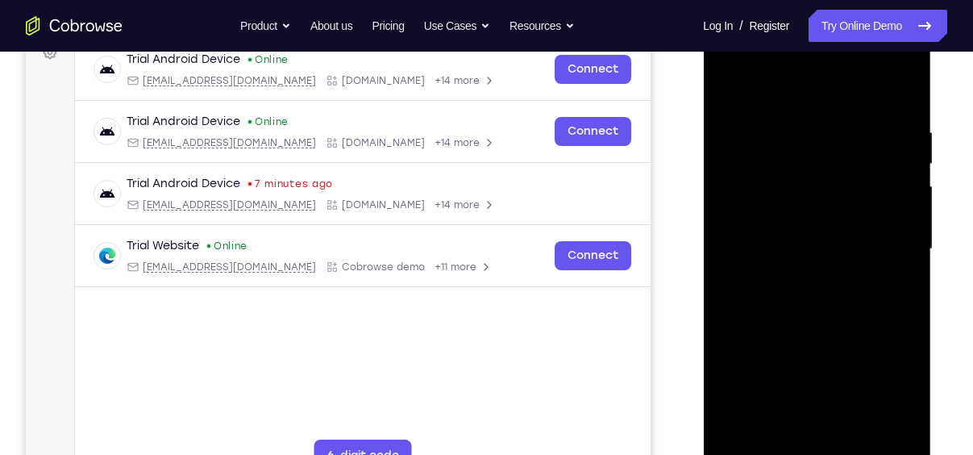
click at [882, 355] on div at bounding box center [816, 248] width 203 height 451
click at [902, 90] on div at bounding box center [816, 248] width 203 height 451
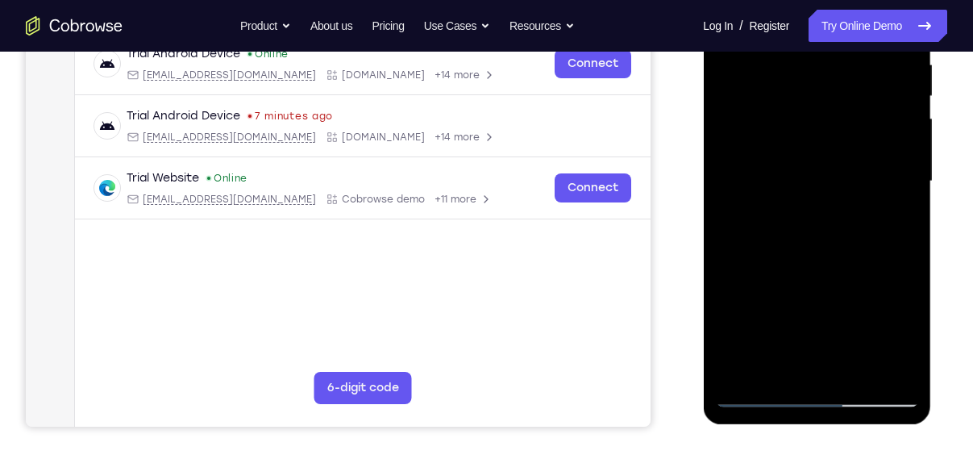
scroll to position [325, 0]
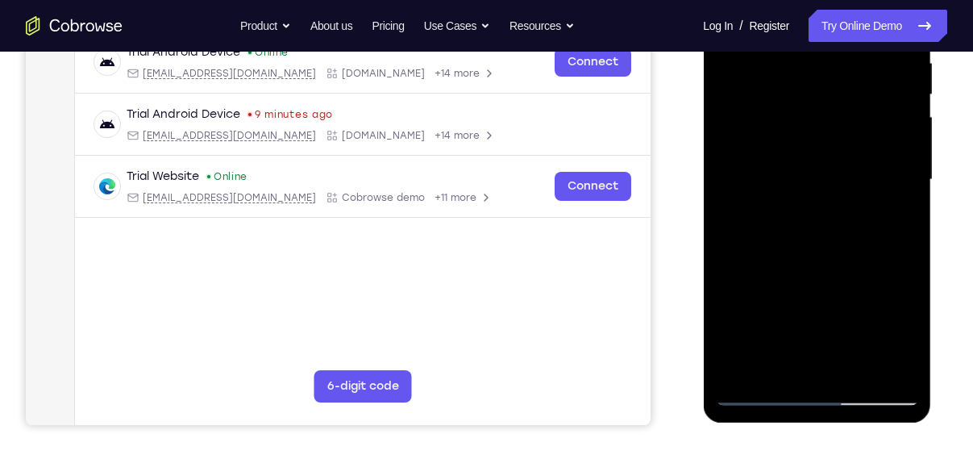
click at [755, 390] on div at bounding box center [816, 179] width 203 height 451
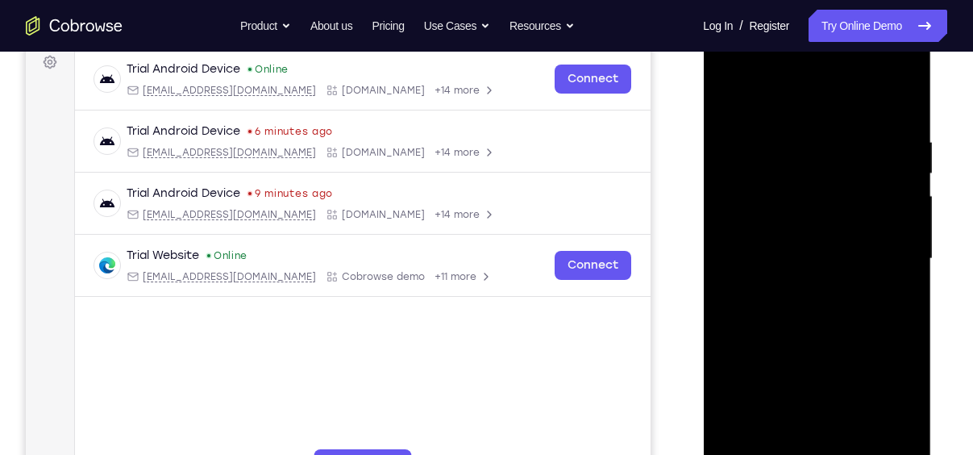
scroll to position [245, 0]
click at [791, 130] on div at bounding box center [816, 259] width 203 height 451
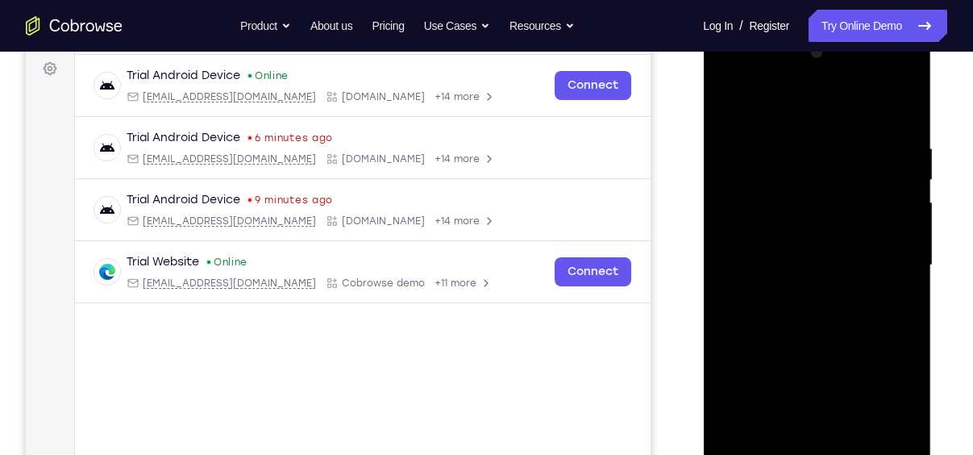
scroll to position [239, 0]
click at [900, 110] on div at bounding box center [816, 265] width 203 height 451
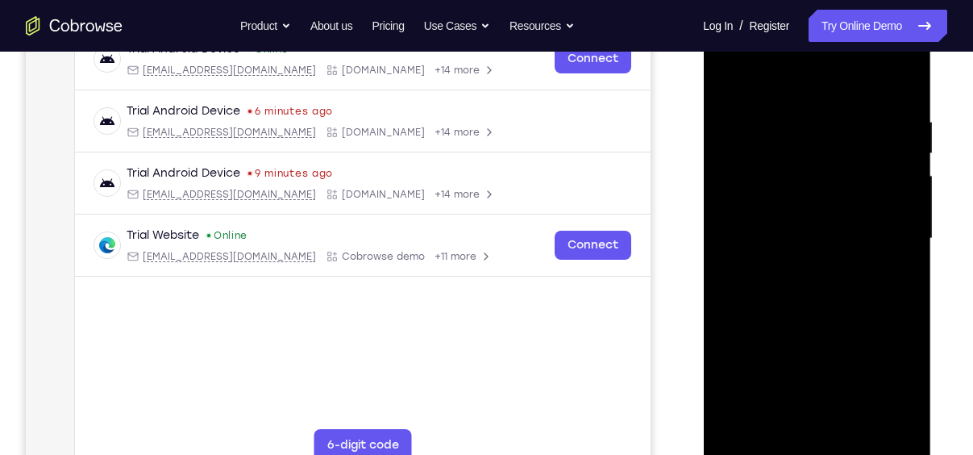
scroll to position [268, 0]
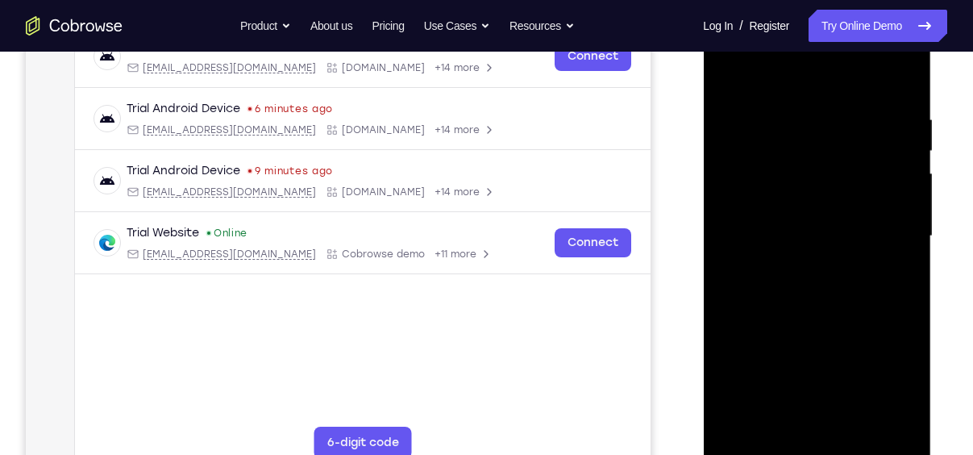
click at [907, 306] on div at bounding box center [816, 235] width 203 height 451
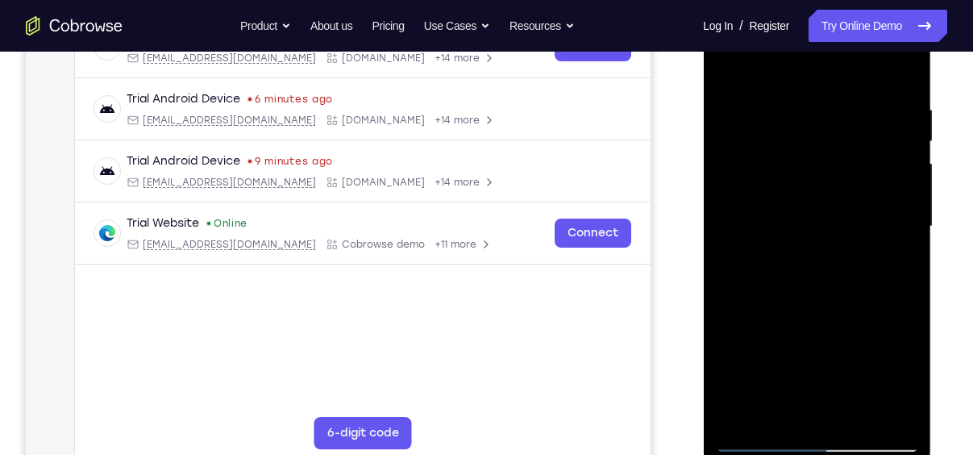
scroll to position [279, 0]
drag, startPoint x: 853, startPoint y: 295, endPoint x: 823, endPoint y: 268, distance: 40.6
click at [823, 268] on div at bounding box center [816, 225] width 203 height 451
click at [905, 274] on div at bounding box center [816, 225] width 203 height 451
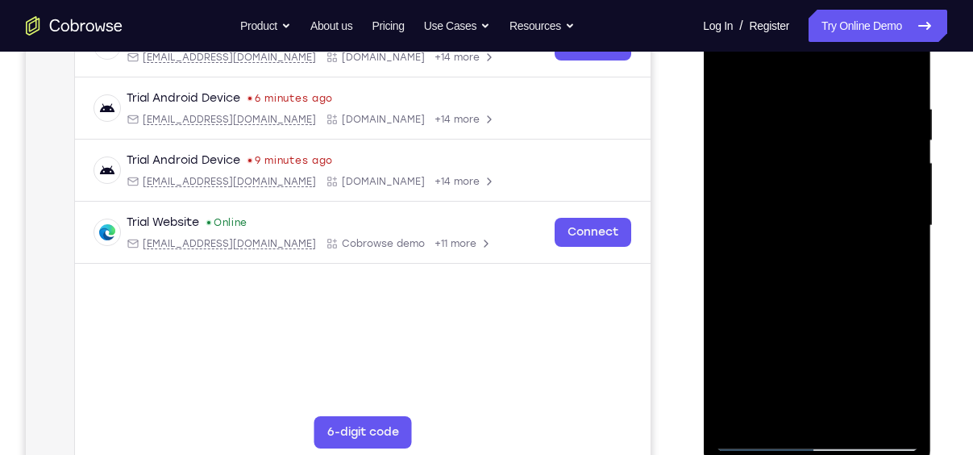
click at [907, 273] on div at bounding box center [816, 225] width 203 height 451
drag, startPoint x: 880, startPoint y: 272, endPoint x: 868, endPoint y: 103, distance: 168.9
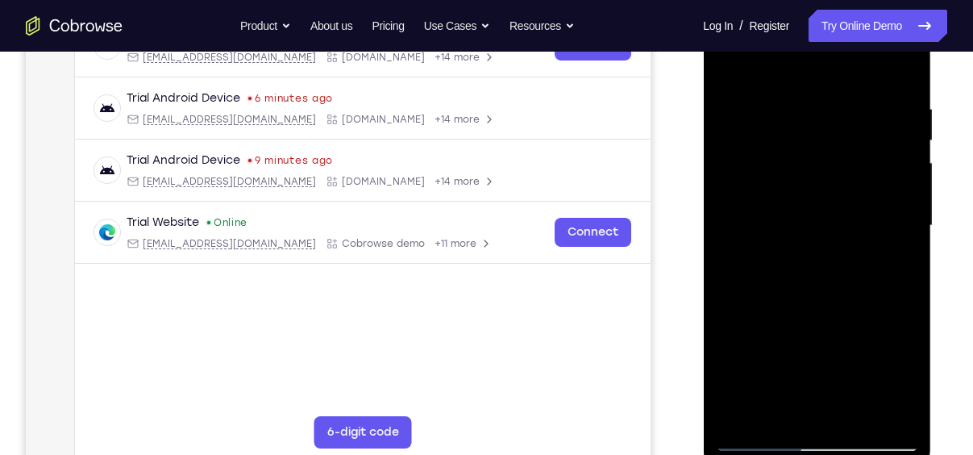
click at [868, 103] on div at bounding box center [816, 225] width 203 height 451
drag, startPoint x: 807, startPoint y: 304, endPoint x: 805, endPoint y: 169, distance: 134.6
click at [805, 169] on div at bounding box center [816, 225] width 203 height 451
drag, startPoint x: 813, startPoint y: 266, endPoint x: 802, endPoint y: 178, distance: 88.6
click at [802, 178] on div at bounding box center [816, 225] width 203 height 451
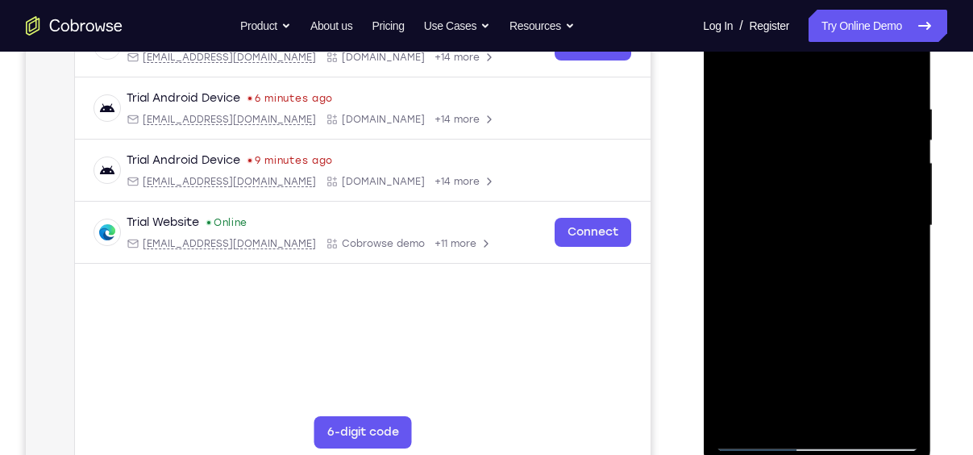
click at [908, 226] on div at bounding box center [816, 225] width 203 height 451
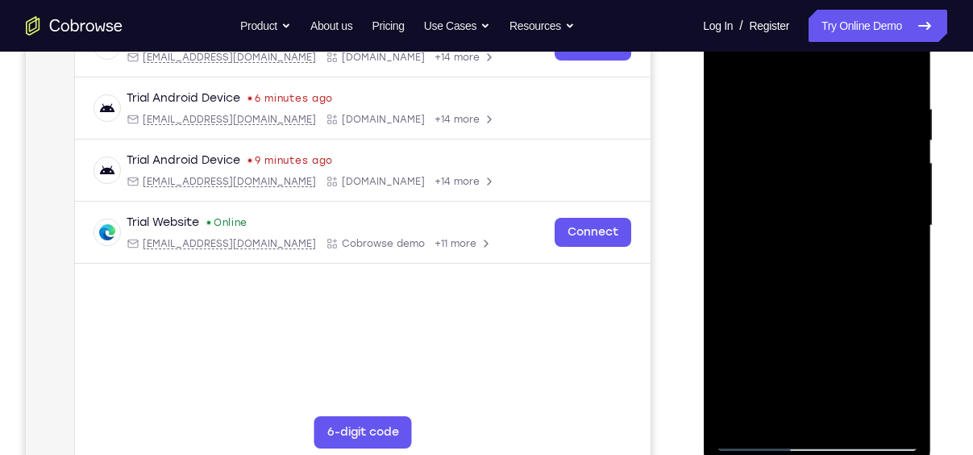
click at [908, 226] on div at bounding box center [816, 225] width 203 height 451
drag, startPoint x: 845, startPoint y: 268, endPoint x: 824, endPoint y: 160, distance: 110.0
click at [824, 160] on div at bounding box center [816, 225] width 203 height 451
drag, startPoint x: 842, startPoint y: 301, endPoint x: 818, endPoint y: 110, distance: 192.5
click at [818, 110] on div at bounding box center [816, 225] width 203 height 451
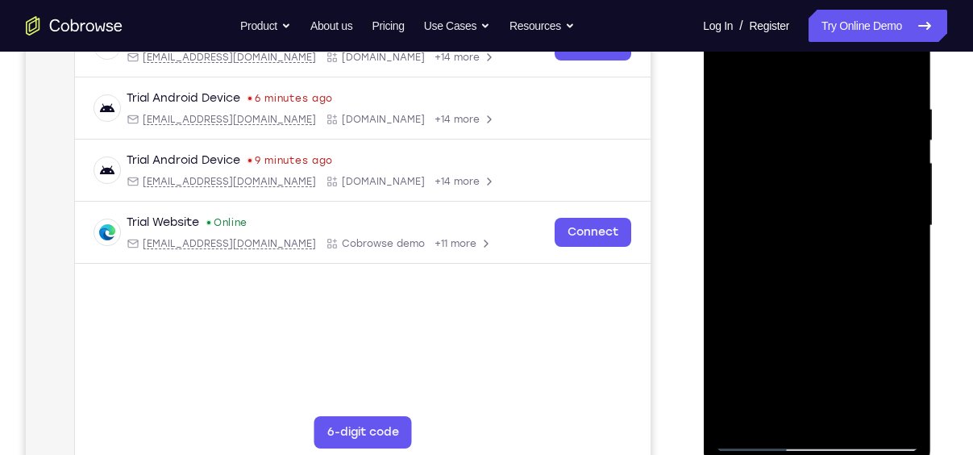
drag, startPoint x: 826, startPoint y: 253, endPoint x: 815, endPoint y: 71, distance: 182.5
click at [815, 71] on div at bounding box center [816, 225] width 203 height 451
drag, startPoint x: 829, startPoint y: 333, endPoint x: 804, endPoint y: 173, distance: 161.5
click at [804, 173] on div at bounding box center [816, 225] width 203 height 451
drag, startPoint x: 845, startPoint y: 292, endPoint x: 828, endPoint y: 156, distance: 137.2
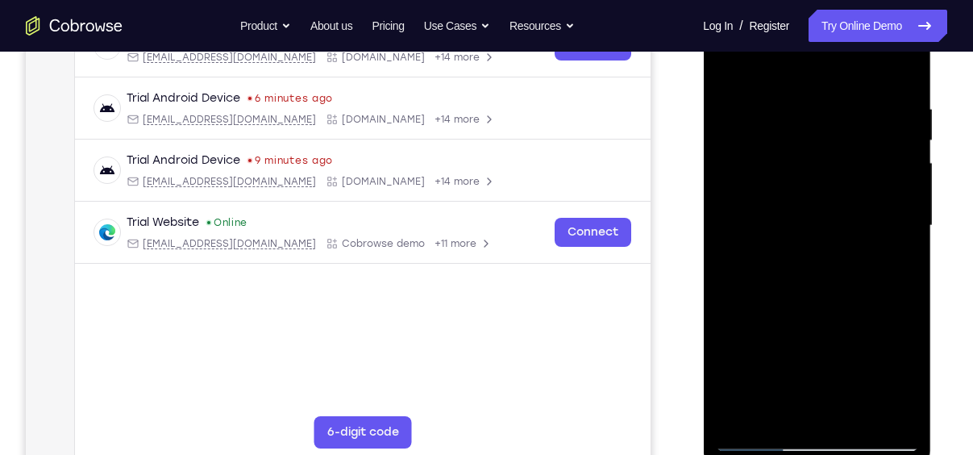
click at [828, 156] on div at bounding box center [816, 225] width 203 height 451
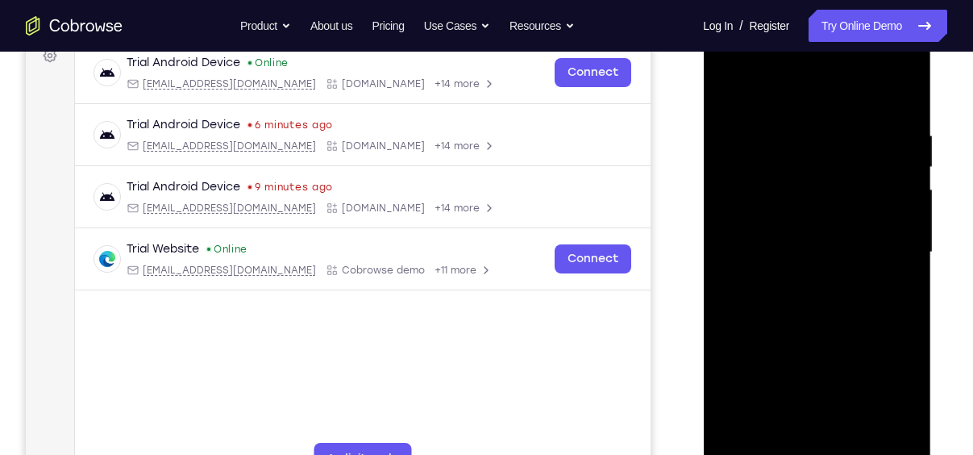
scroll to position [249, 0]
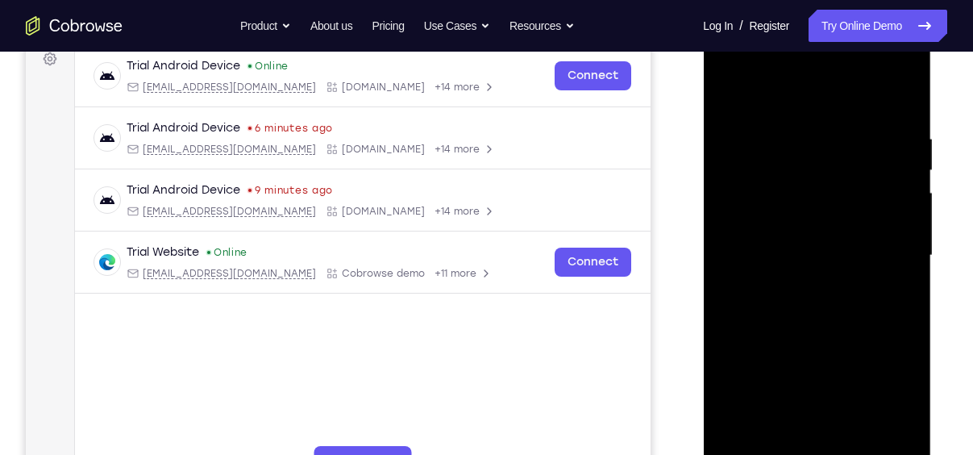
click at [907, 208] on div at bounding box center [816, 255] width 203 height 451
click at [728, 355] on div at bounding box center [816, 255] width 203 height 451
click at [910, 206] on div at bounding box center [816, 255] width 203 height 451
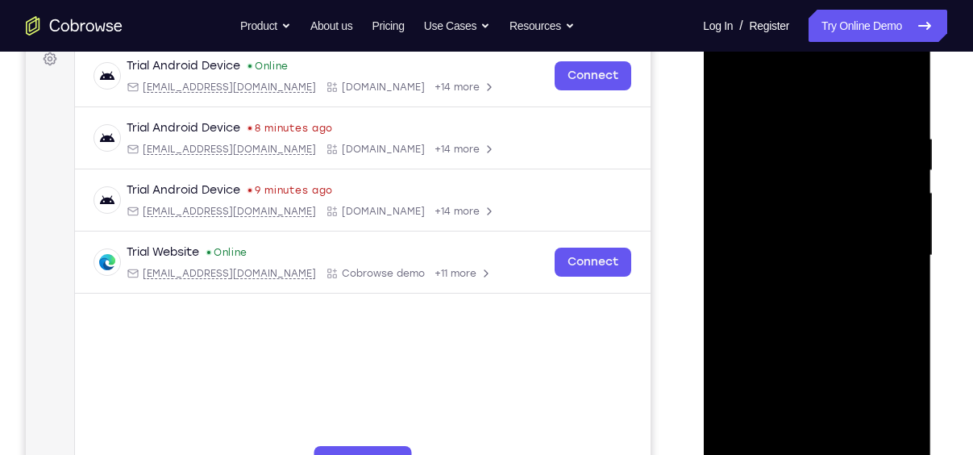
click at [910, 206] on div at bounding box center [816, 255] width 203 height 451
click at [903, 207] on div at bounding box center [816, 255] width 203 height 451
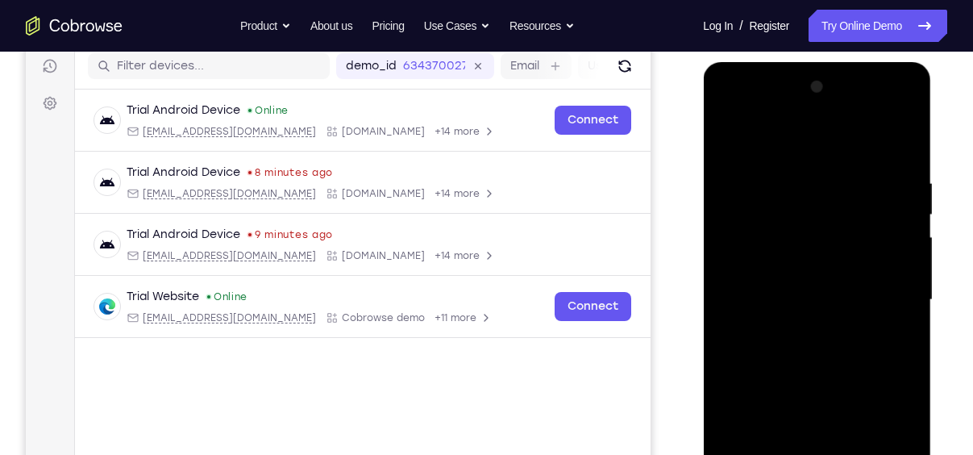
scroll to position [204, 0]
drag, startPoint x: 826, startPoint y: 268, endPoint x: 835, endPoint y: 280, distance: 15.0
click at [835, 280] on div at bounding box center [816, 300] width 203 height 451
click at [907, 304] on div at bounding box center [816, 300] width 203 height 451
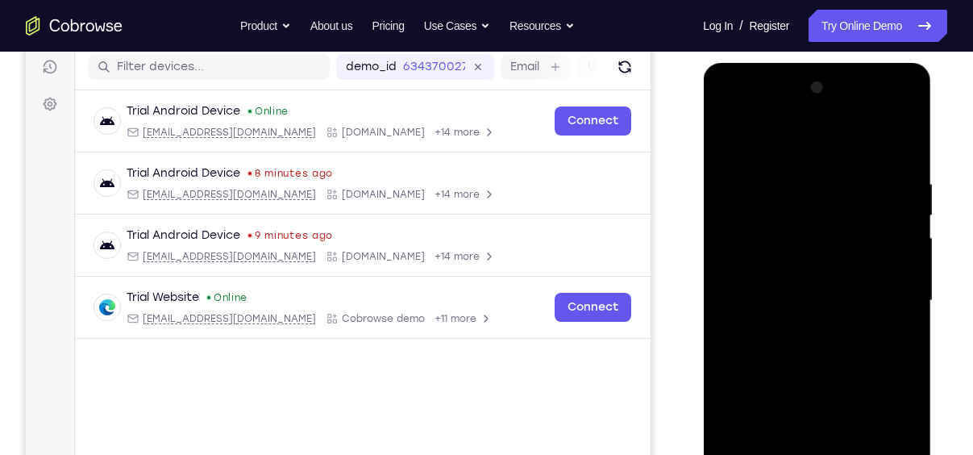
click at [907, 304] on div at bounding box center [816, 300] width 203 height 451
drag, startPoint x: 827, startPoint y: 328, endPoint x: 760, endPoint y: 89, distance: 247.7
click at [760, 89] on div at bounding box center [816, 300] width 203 height 451
drag, startPoint x: 789, startPoint y: 430, endPoint x: 772, endPoint y: 176, distance: 254.4
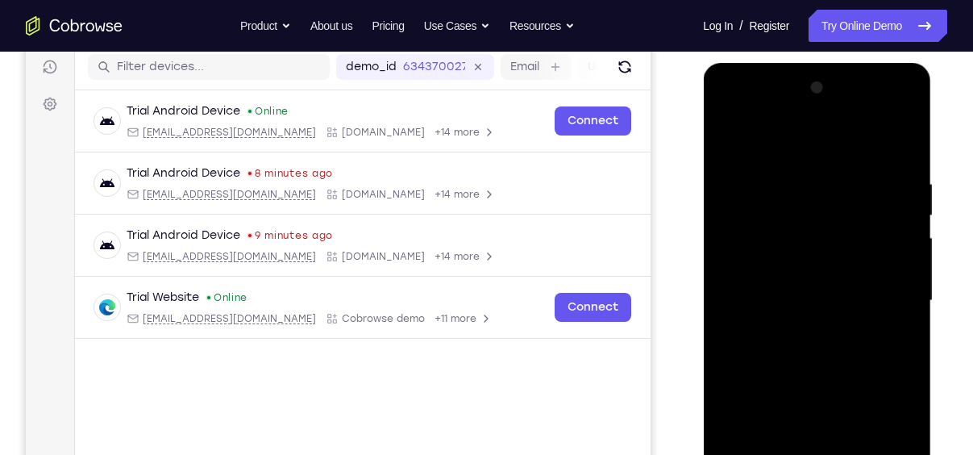
click at [772, 176] on div at bounding box center [816, 300] width 203 height 451
drag, startPoint x: 822, startPoint y: 421, endPoint x: 805, endPoint y: 172, distance: 250.4
click at [805, 172] on div at bounding box center [816, 300] width 203 height 451
click at [909, 305] on div at bounding box center [816, 300] width 203 height 451
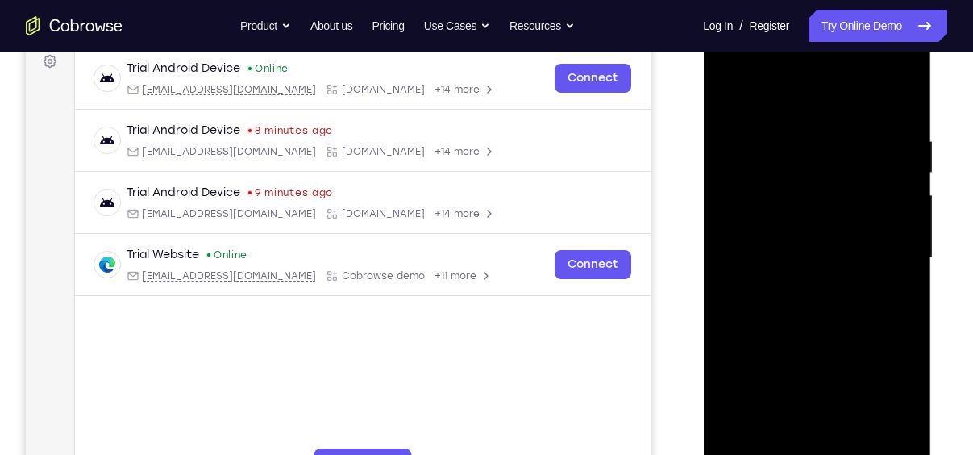
scroll to position [223, 0]
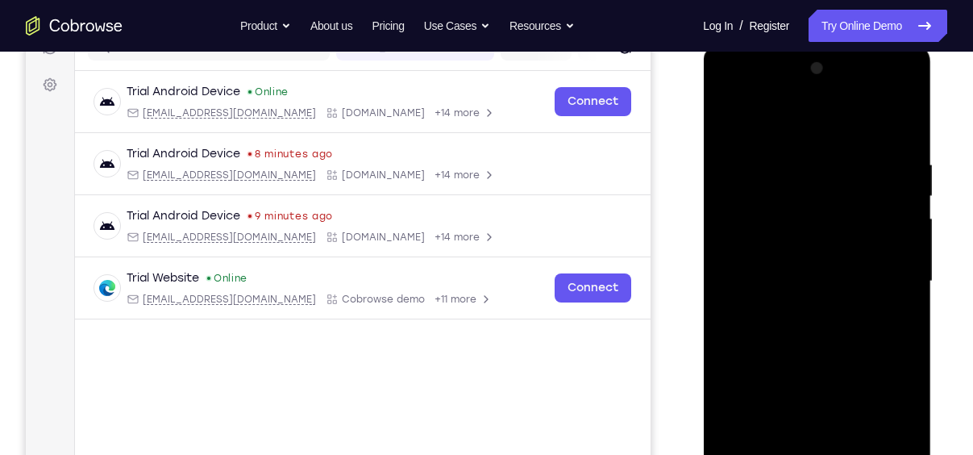
click at [907, 284] on div at bounding box center [816, 281] width 203 height 451
click at [729, 282] on div at bounding box center [816, 281] width 203 height 451
click at [908, 289] on div at bounding box center [816, 281] width 203 height 451
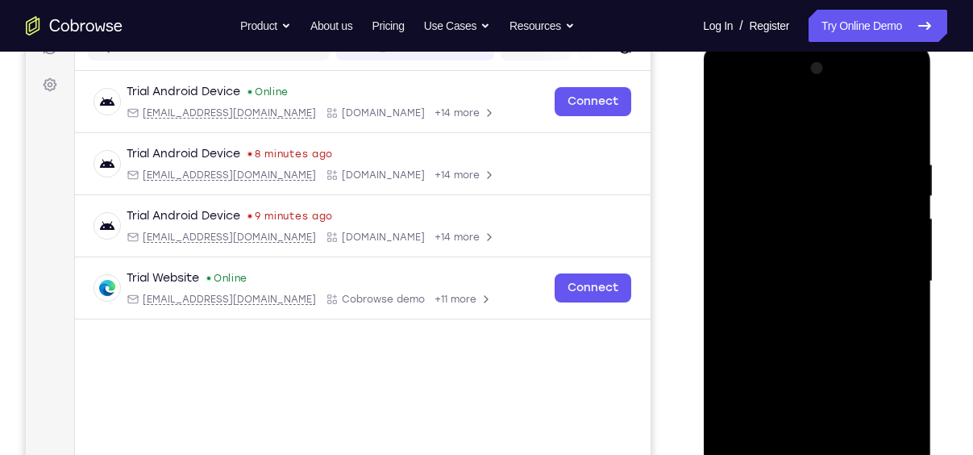
click at [908, 289] on div at bounding box center [816, 281] width 203 height 451
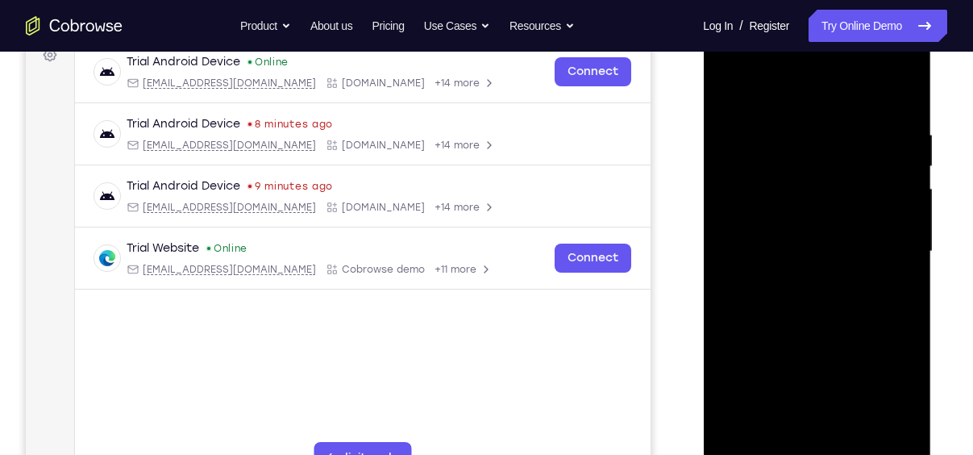
scroll to position [254, 0]
click at [905, 255] on div at bounding box center [816, 250] width 203 height 451
drag, startPoint x: 841, startPoint y: 313, endPoint x: 821, endPoint y: 167, distance: 147.9
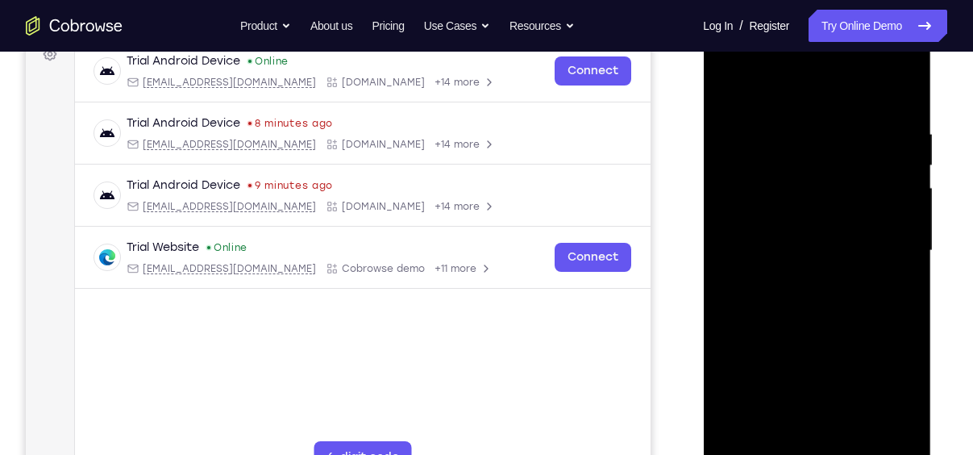
click at [821, 167] on div at bounding box center [816, 250] width 203 height 451
drag, startPoint x: 851, startPoint y: 348, endPoint x: 832, endPoint y: 215, distance: 134.4
click at [832, 215] on div at bounding box center [816, 250] width 203 height 451
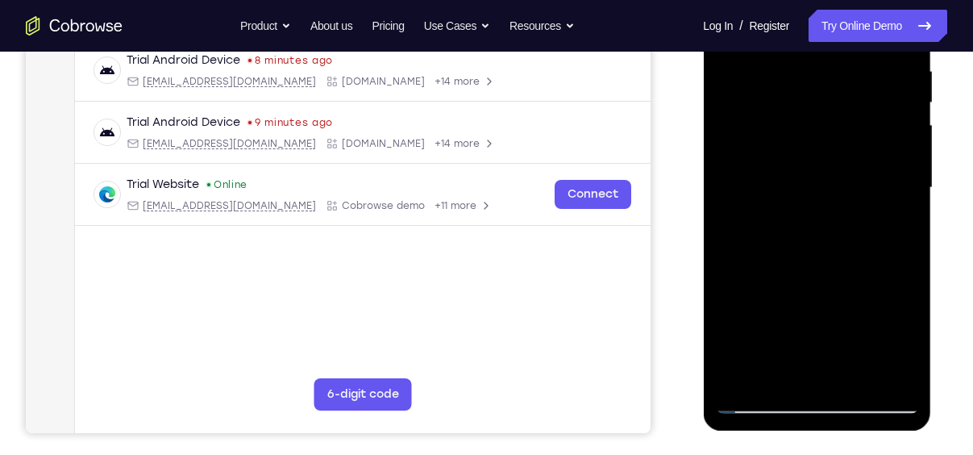
scroll to position [318, 0]
drag, startPoint x: 825, startPoint y: 280, endPoint x: 816, endPoint y: 145, distance: 134.9
click at [816, 145] on div at bounding box center [816, 186] width 203 height 451
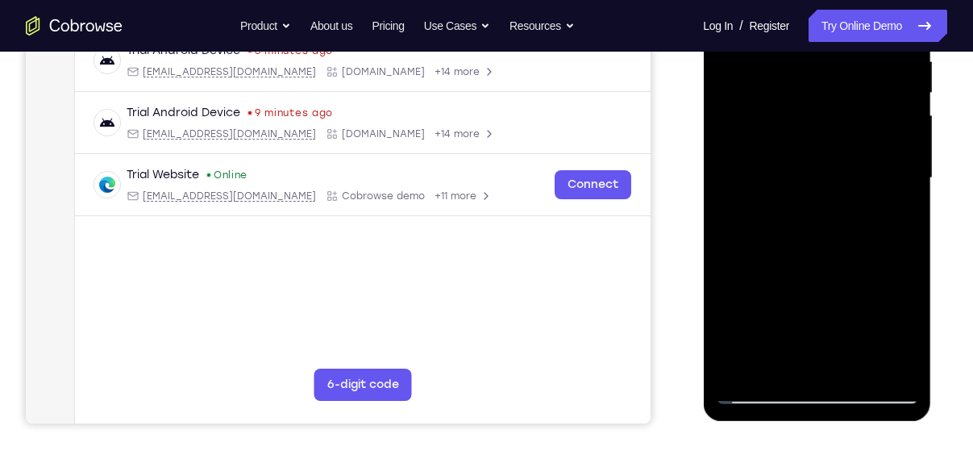
scroll to position [327, 0]
drag, startPoint x: 874, startPoint y: 236, endPoint x: 870, endPoint y: 198, distance: 38.2
click at [870, 198] on div at bounding box center [816, 177] width 203 height 451
click at [730, 280] on div at bounding box center [816, 177] width 203 height 451
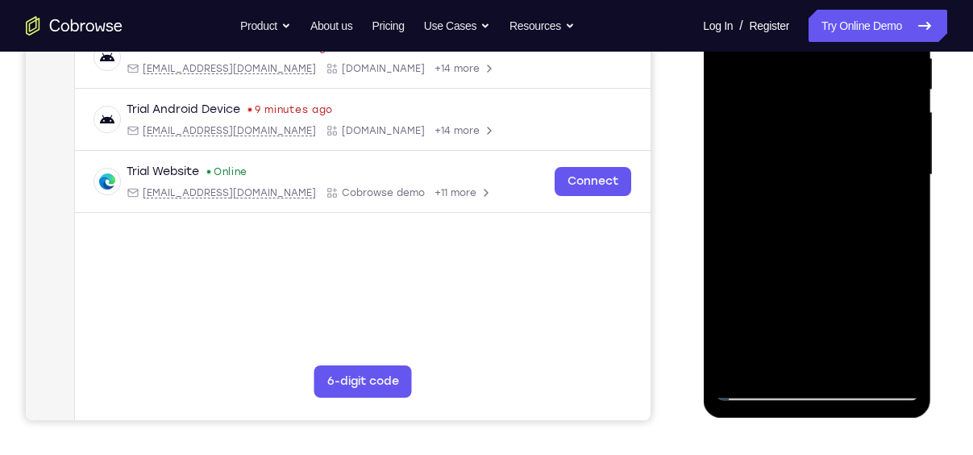
drag, startPoint x: 829, startPoint y: 201, endPoint x: 821, endPoint y: 85, distance: 117.1
click at [821, 85] on div at bounding box center [816, 174] width 203 height 451
click at [762, 388] on div at bounding box center [816, 174] width 203 height 451
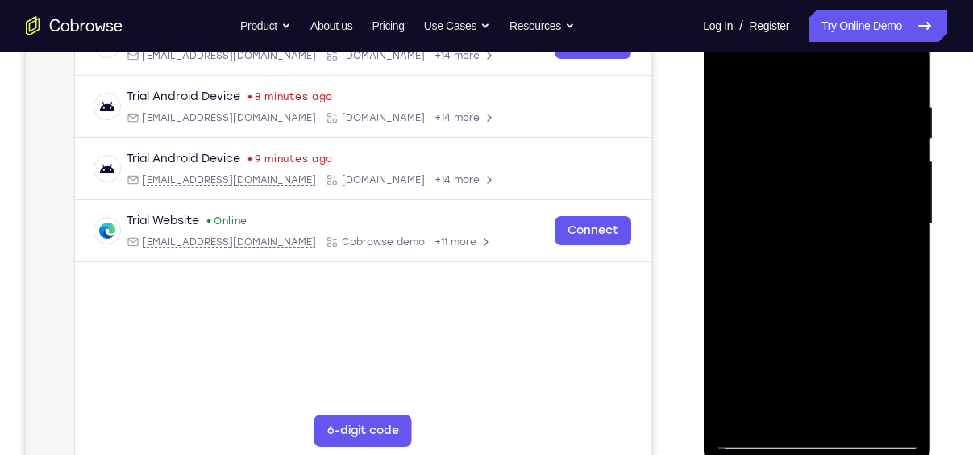
scroll to position [282, 0]
click at [853, 407] on div at bounding box center [816, 222] width 203 height 451
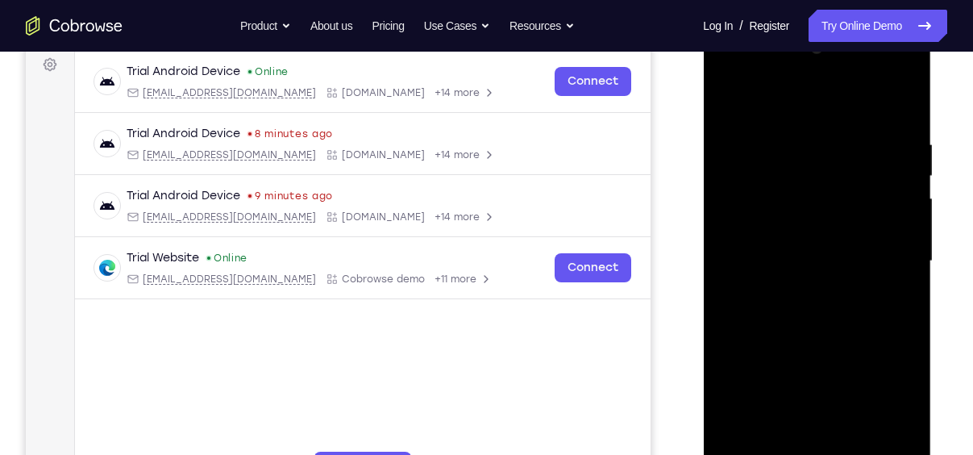
scroll to position [222, 0]
